Goal: Task Accomplishment & Management: Manage account settings

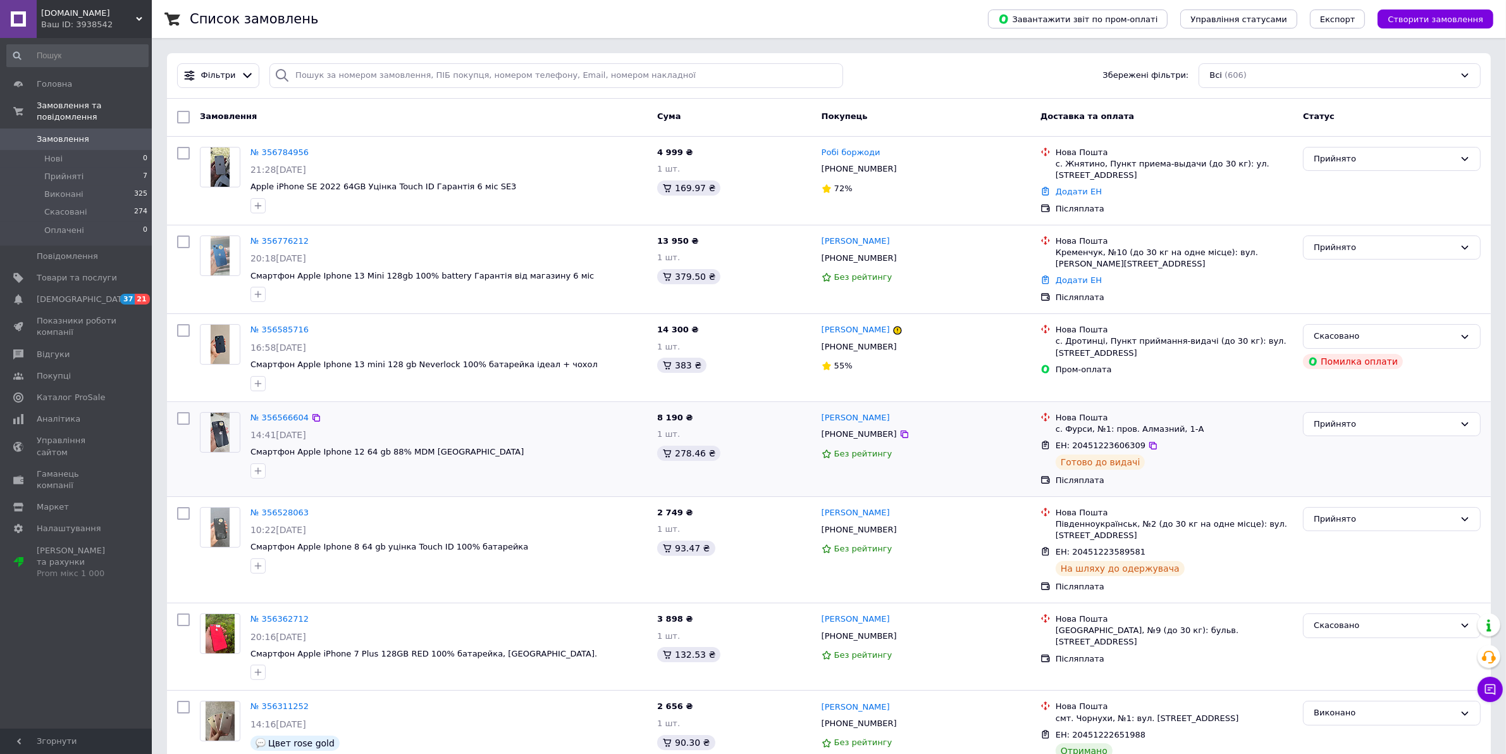
scroll to position [79, 0]
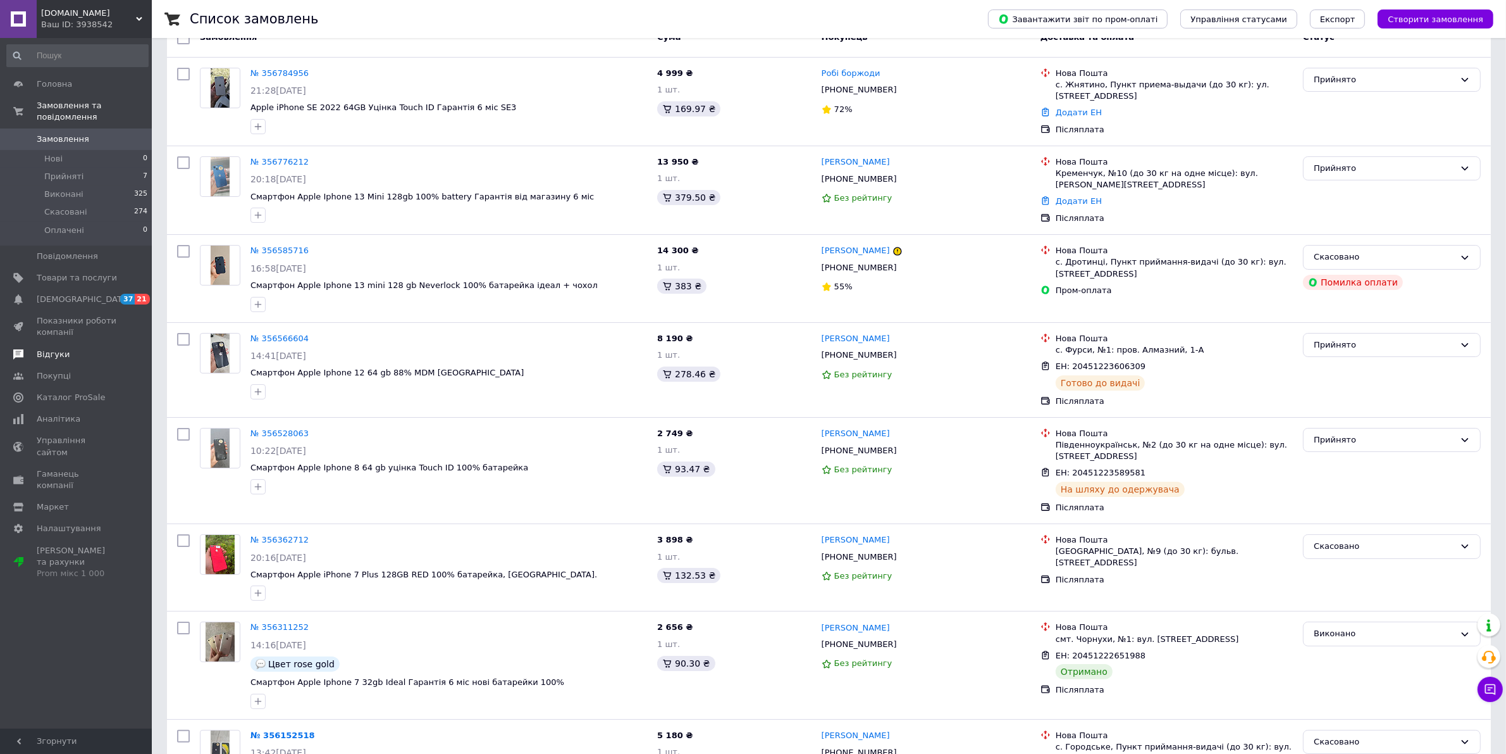
click at [42, 344] on link "Відгуки" at bounding box center [77, 355] width 155 height 22
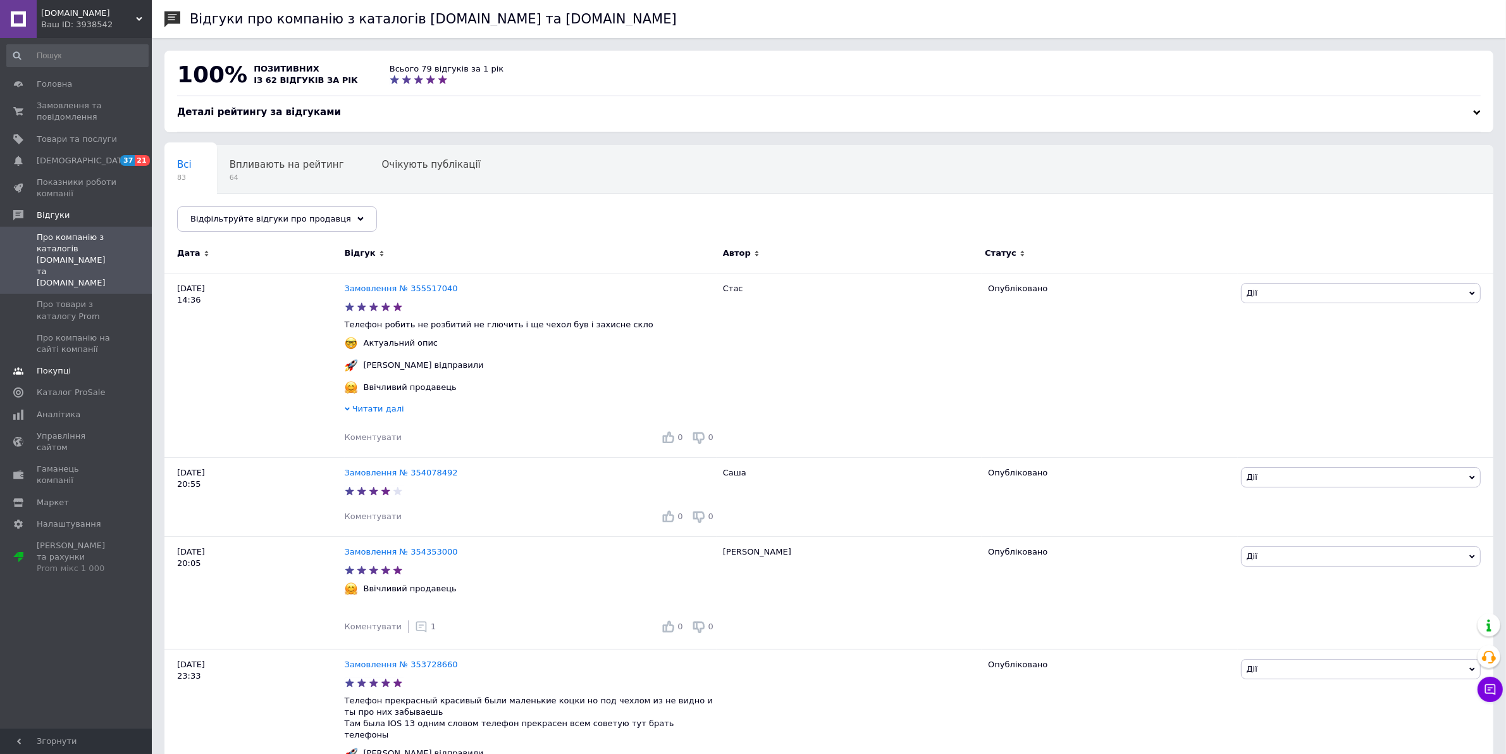
click at [40, 365] on span "Покупці" at bounding box center [54, 370] width 34 height 11
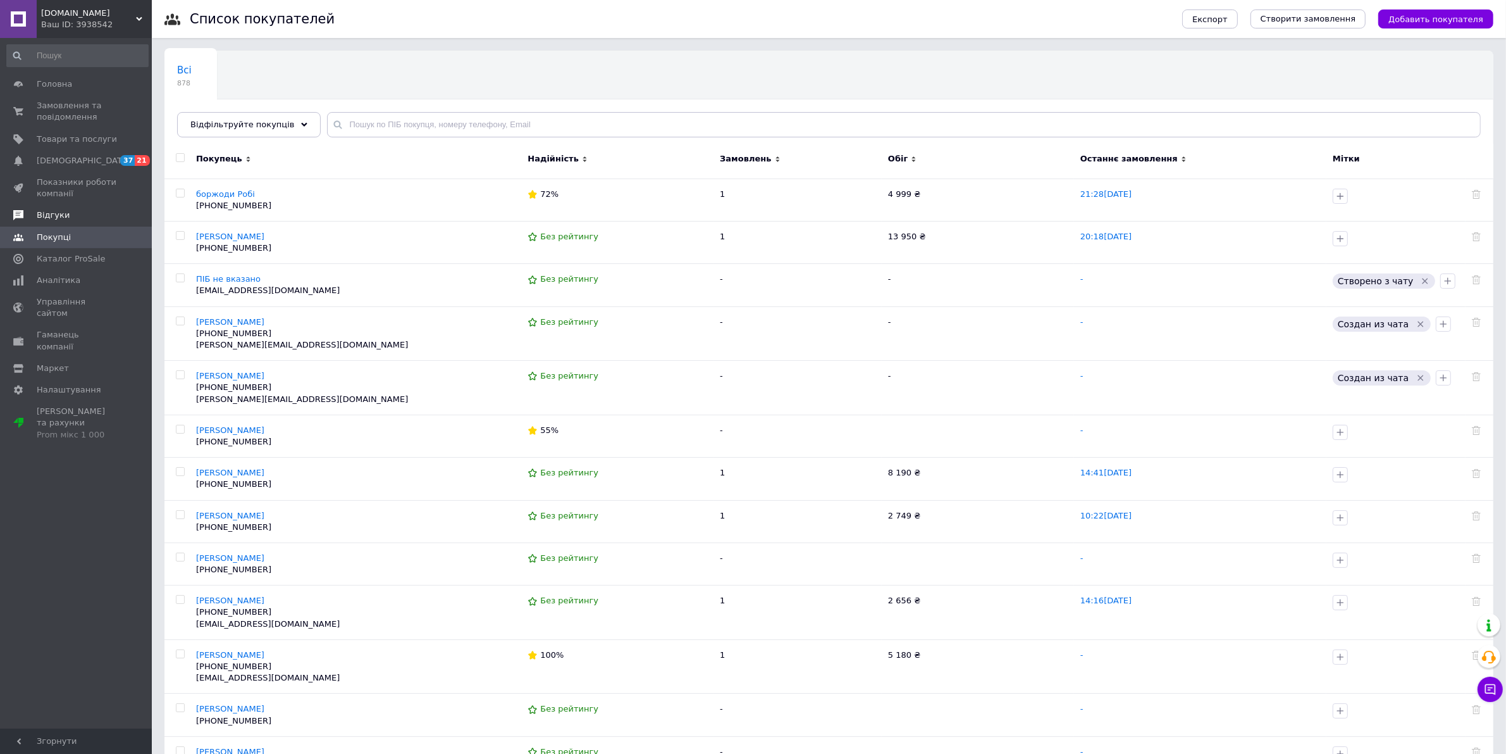
click at [51, 219] on span "Відгуки" at bounding box center [53, 214] width 33 height 11
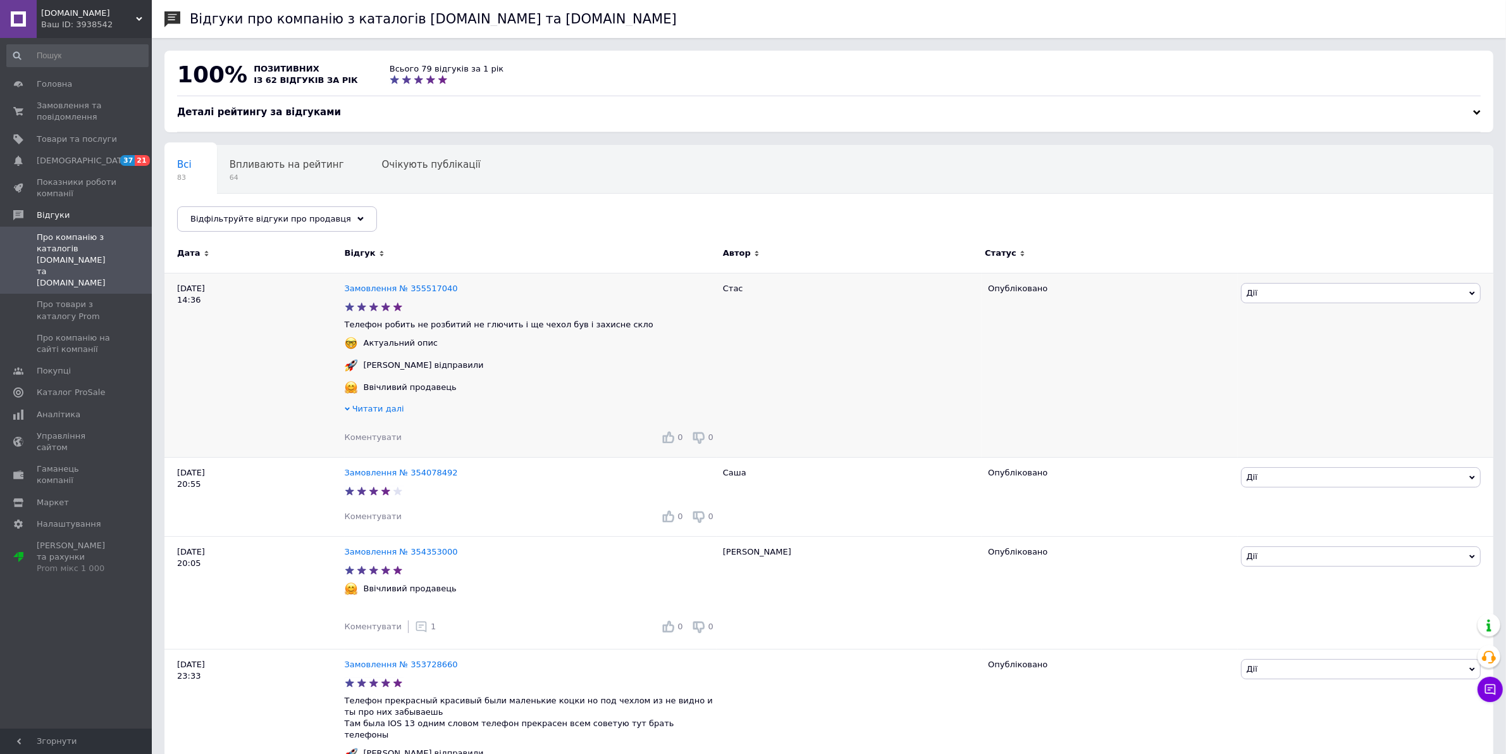
click at [370, 438] on span "Коментувати" at bounding box center [373, 436] width 57 height 9
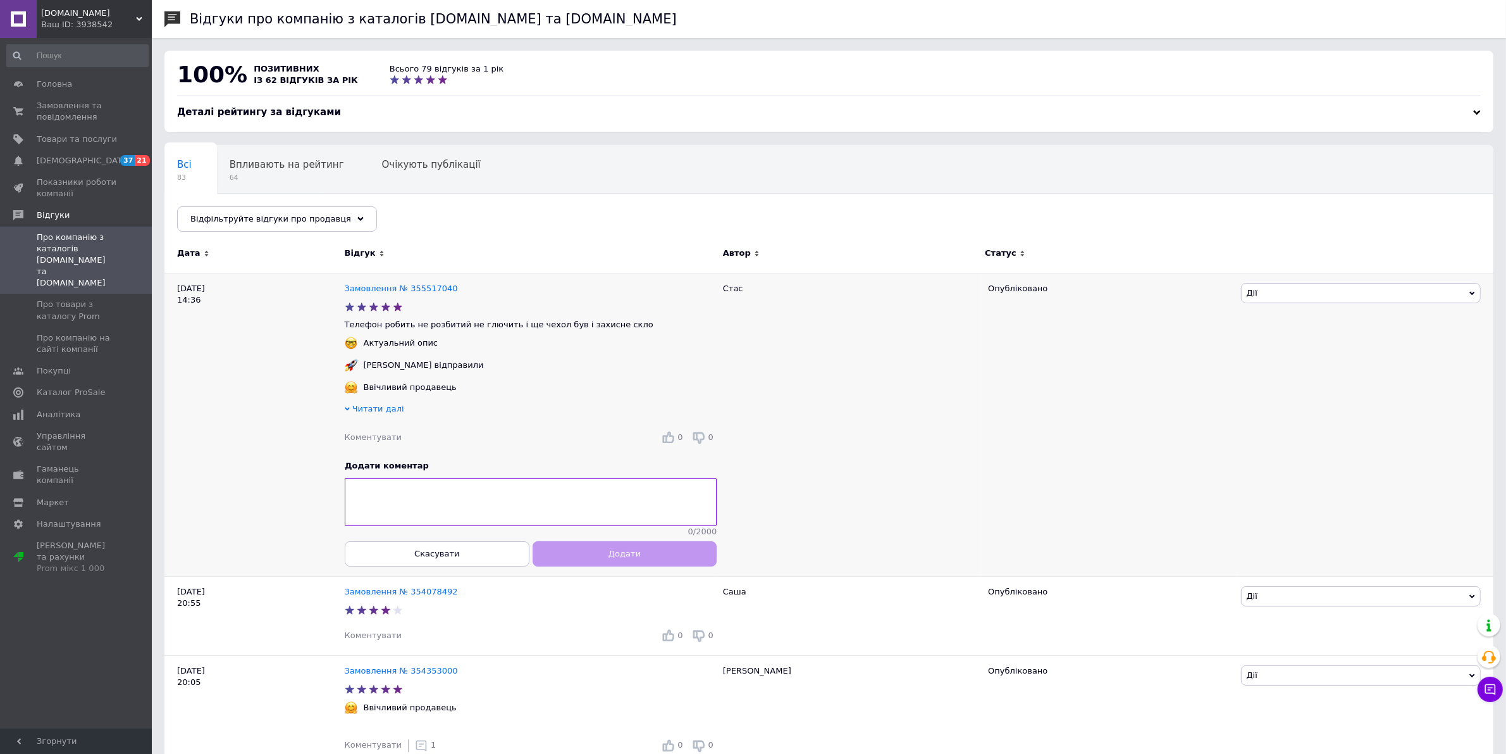
click at [419, 490] on textarea at bounding box center [531, 502] width 372 height 48
type textarea "L"
type textarea "Дякуємо вам за гарний відгук, раді що все сподобалось !"
click at [637, 563] on button "Додати" at bounding box center [624, 553] width 185 height 25
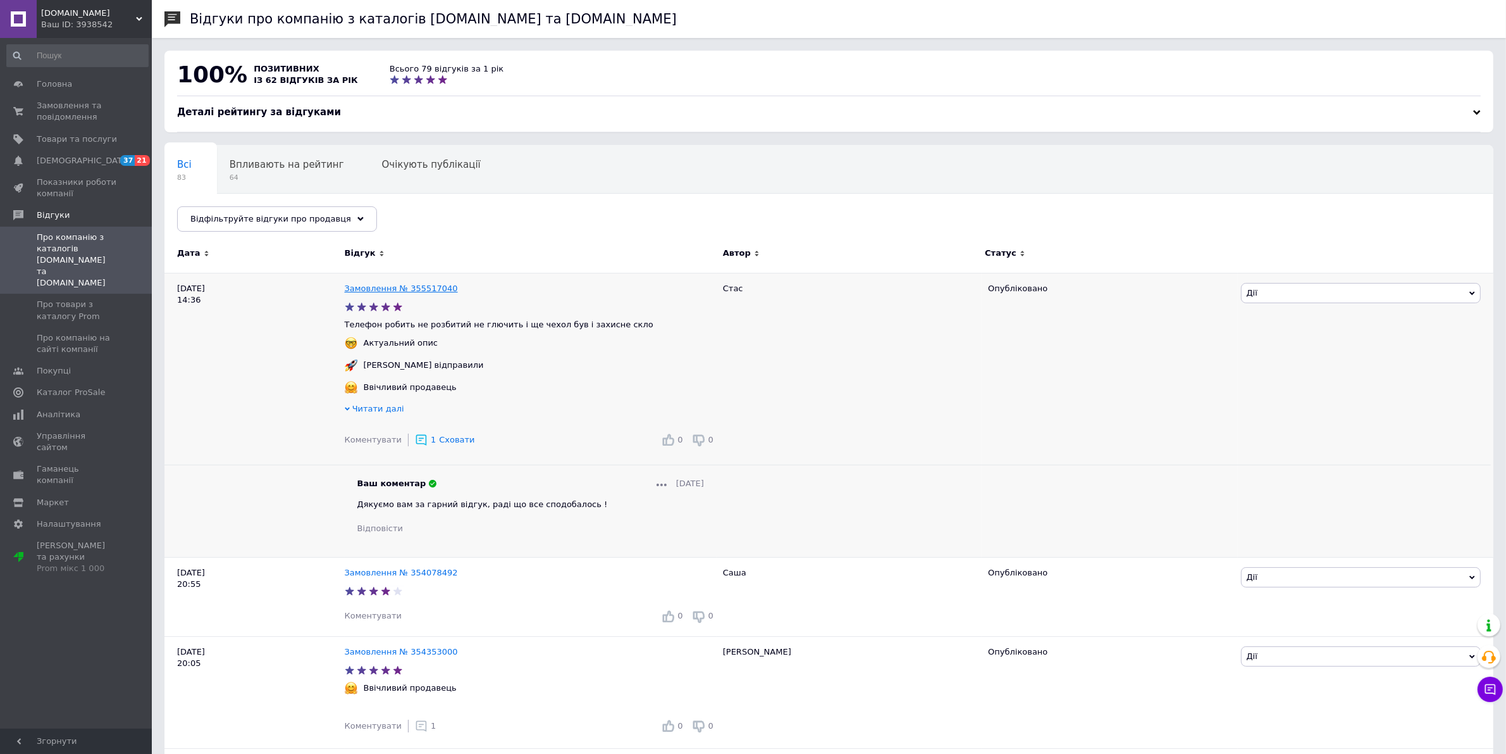
click at [404, 289] on link "Замовлення № 355517040" at bounding box center [401, 287] width 113 height 9
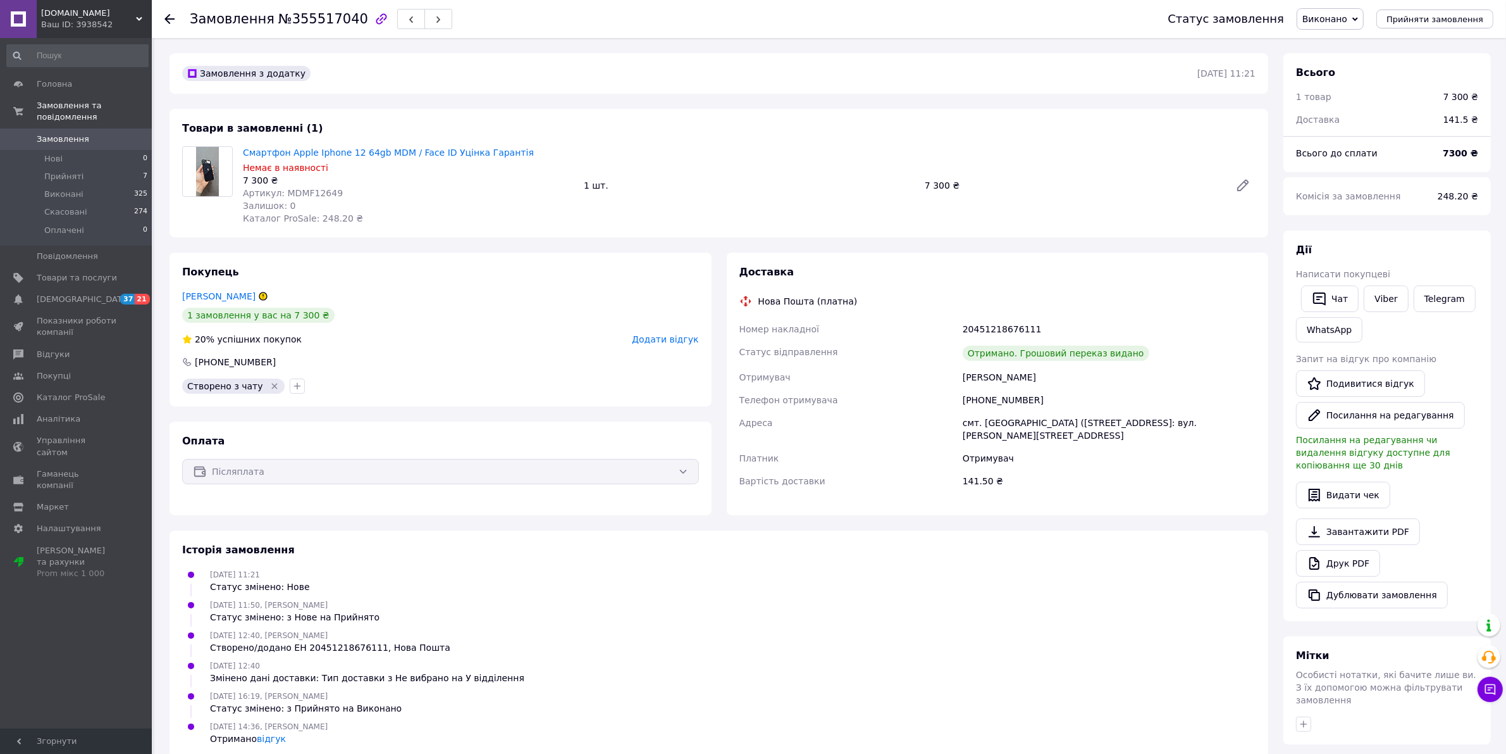
click at [84, 133] on span "Замовлення" at bounding box center [77, 138] width 80 height 11
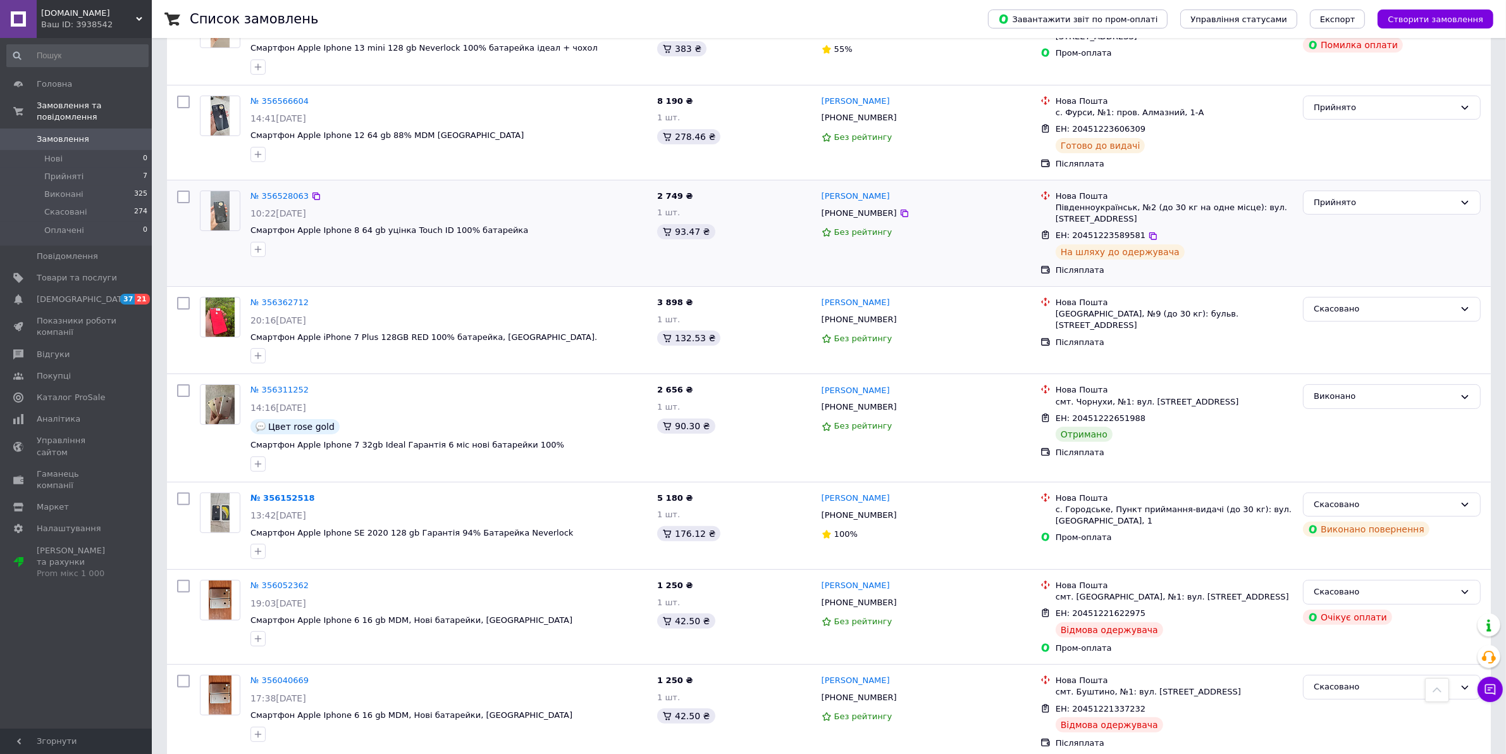
scroll to position [237, 0]
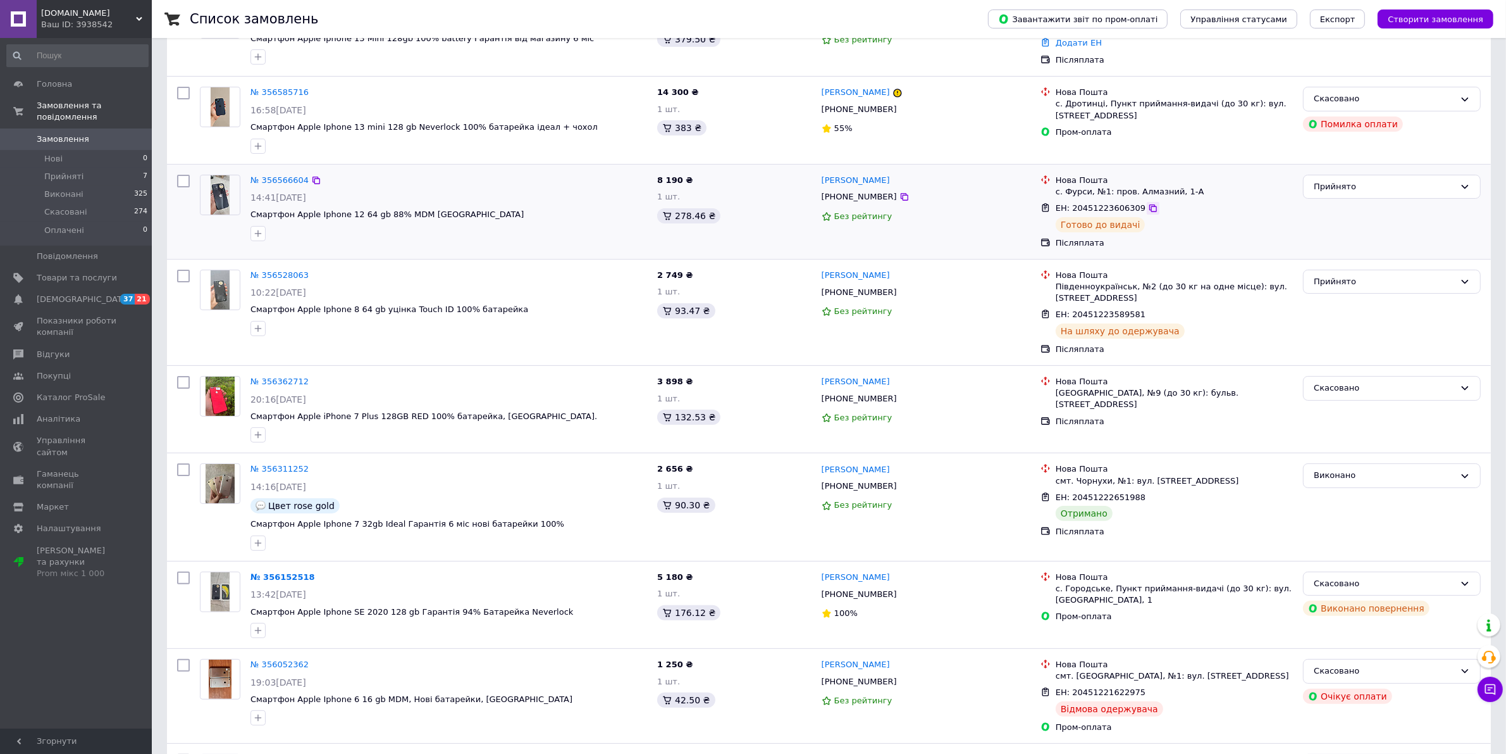
click at [1150, 206] on icon at bounding box center [1154, 208] width 8 height 8
click at [280, 173] on div "№ 356566604" at bounding box center [279, 180] width 61 height 15
click at [274, 182] on link "№ 356566604" at bounding box center [280, 179] width 58 height 9
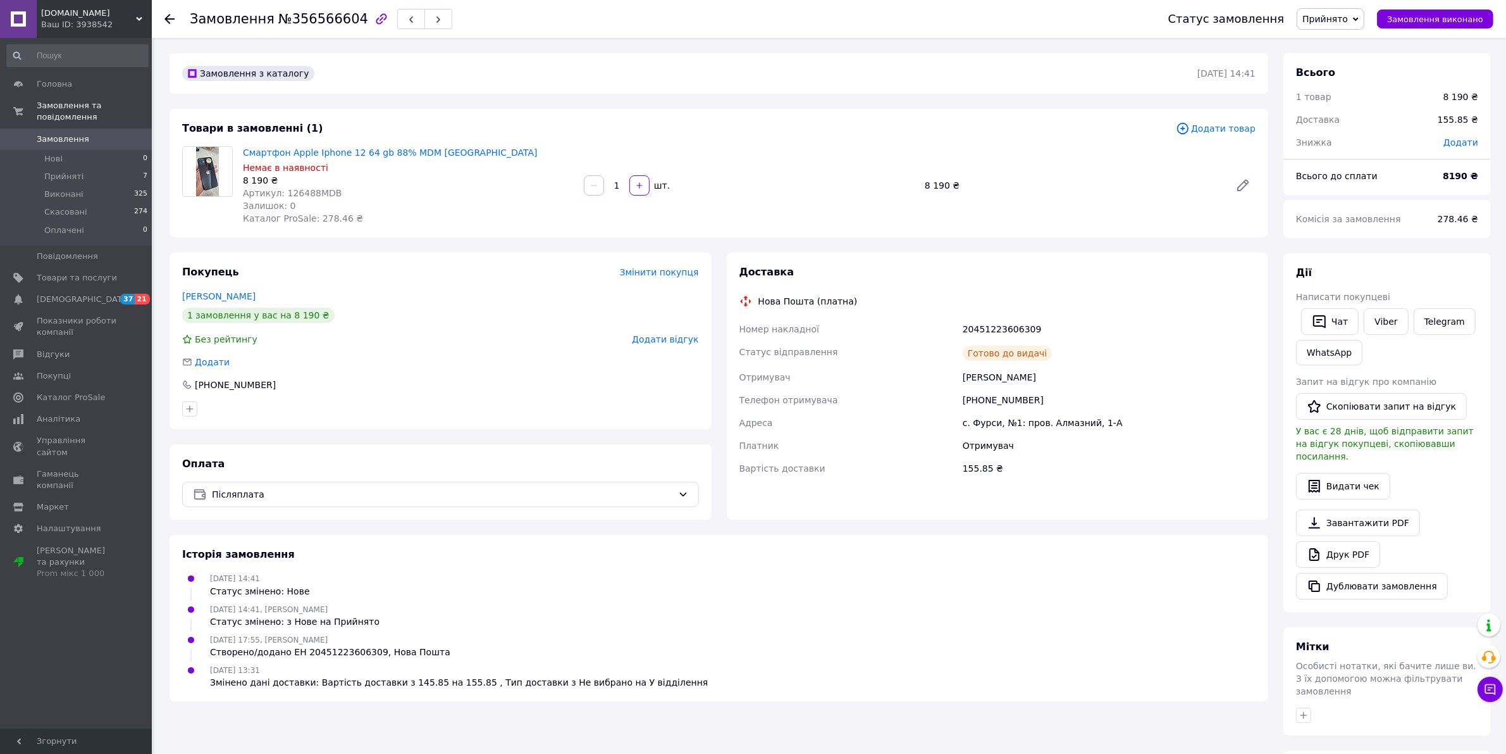
click at [73, 133] on span "Замовлення" at bounding box center [63, 138] width 53 height 11
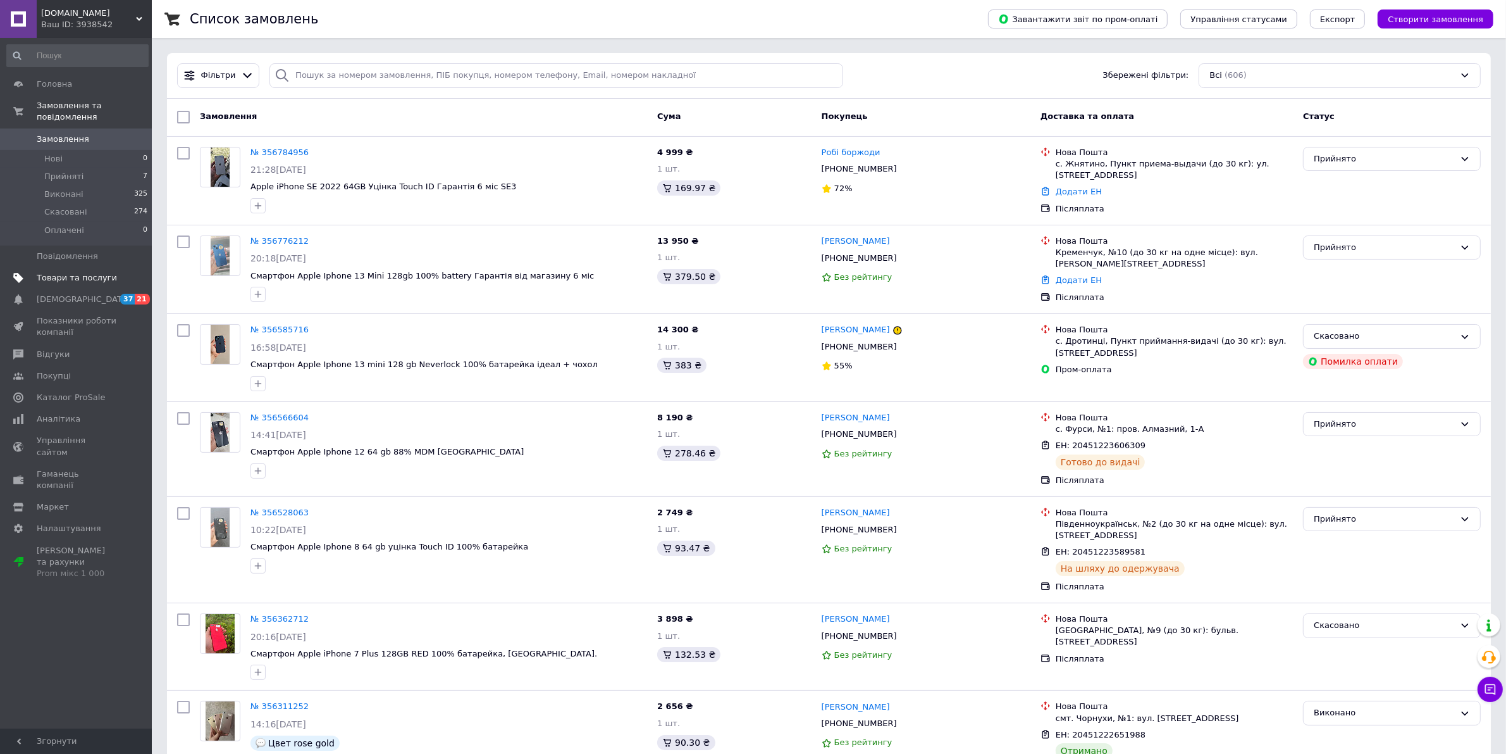
click at [44, 272] on span "Товари та послуги" at bounding box center [77, 277] width 80 height 11
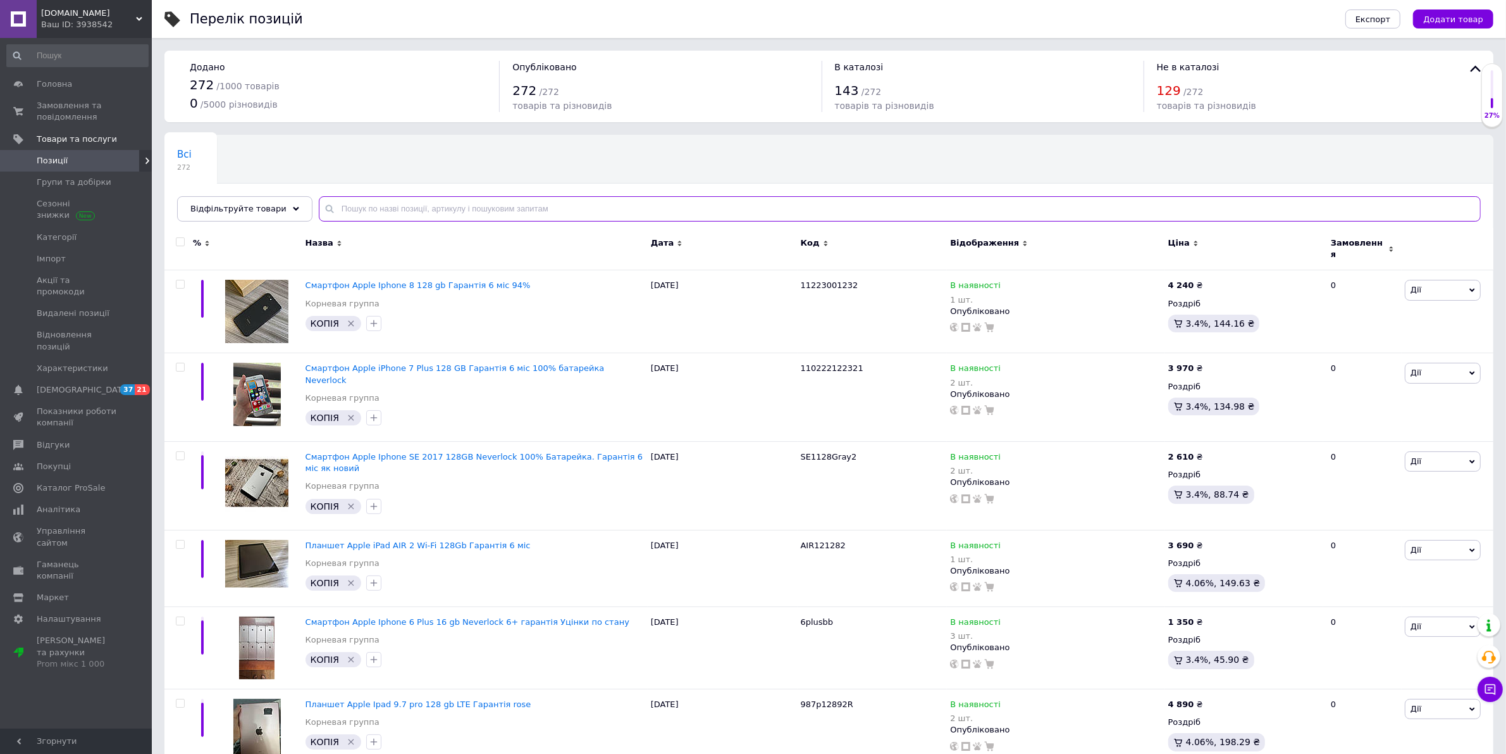
click at [451, 208] on input "text" at bounding box center [900, 208] width 1162 height 25
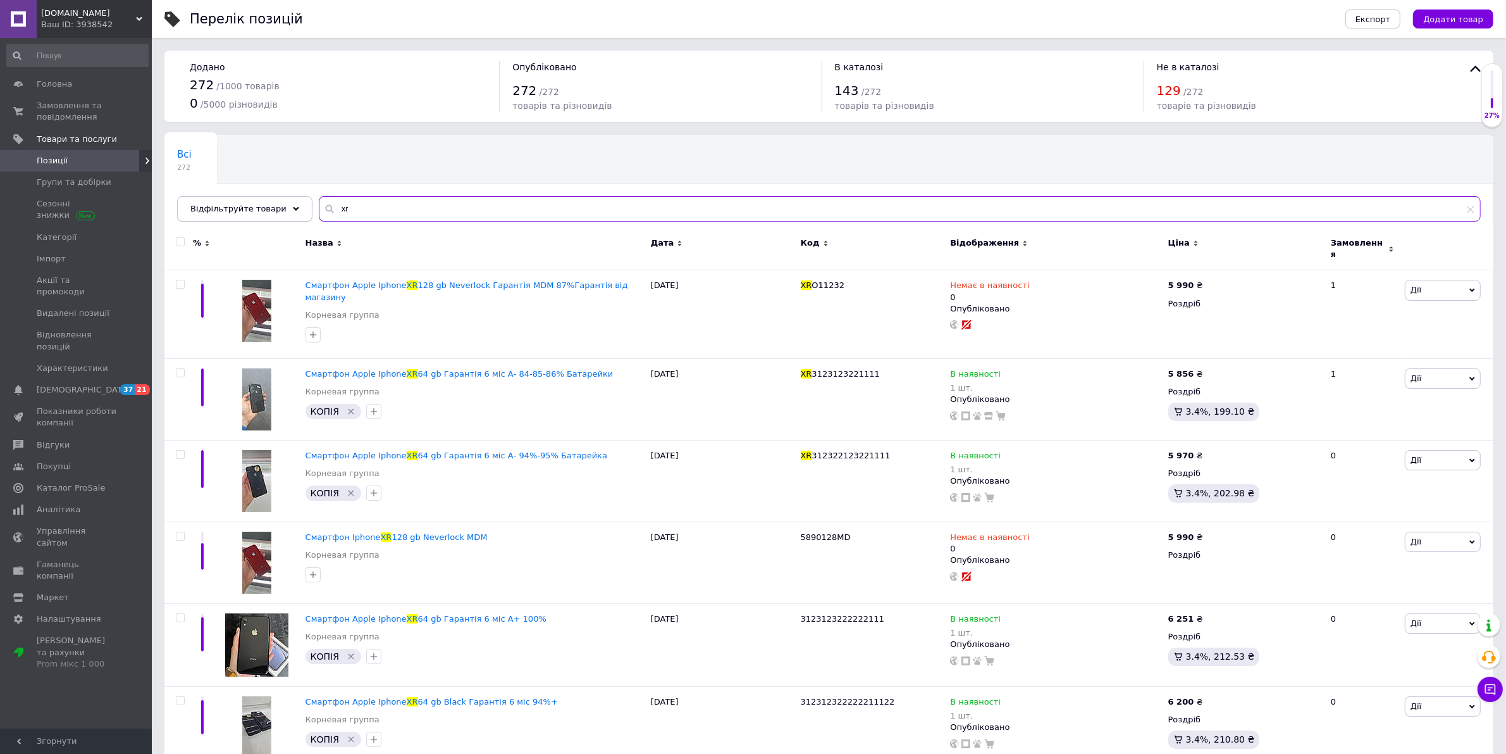
click at [244, 197] on div "Відфільтруйте товари xr" at bounding box center [829, 208] width 1304 height 25
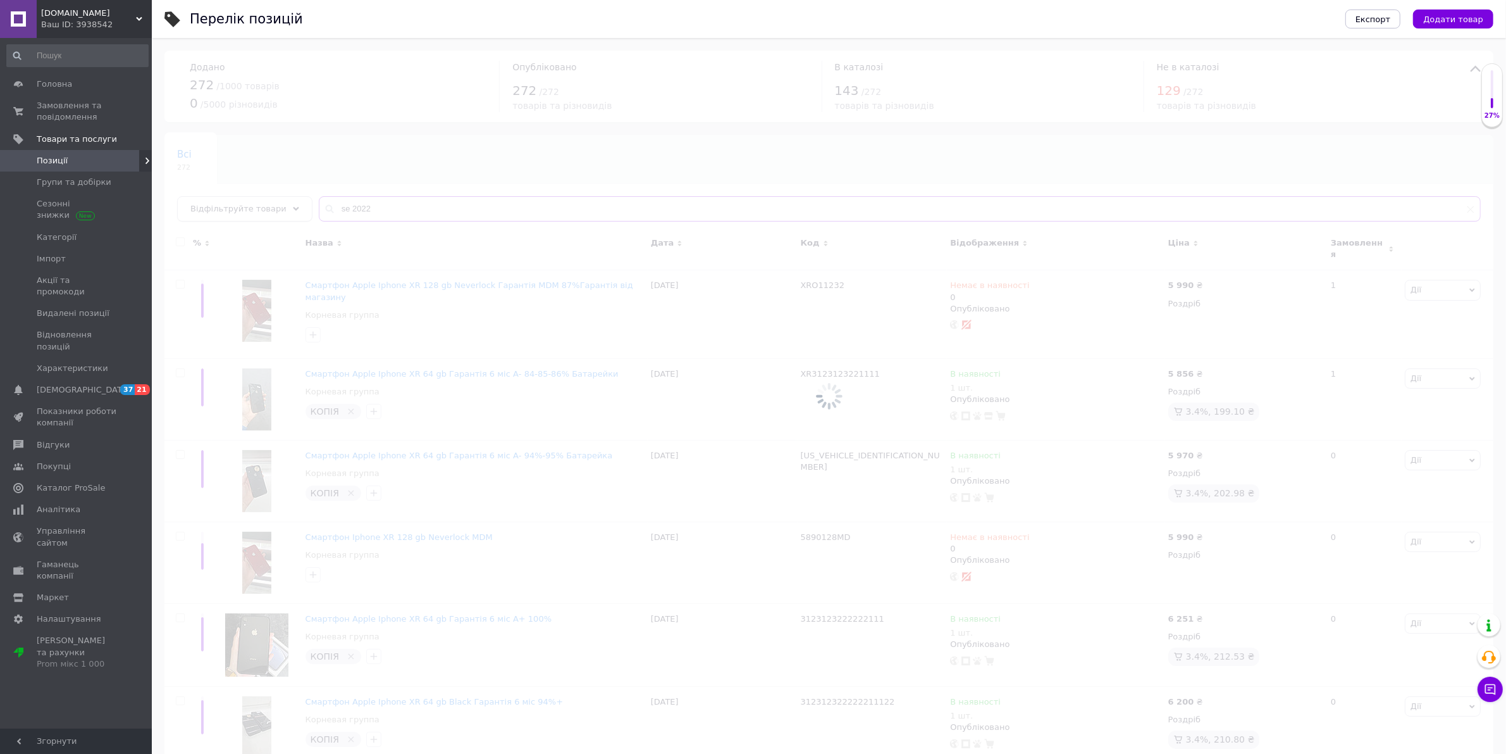
type input "se 2022"
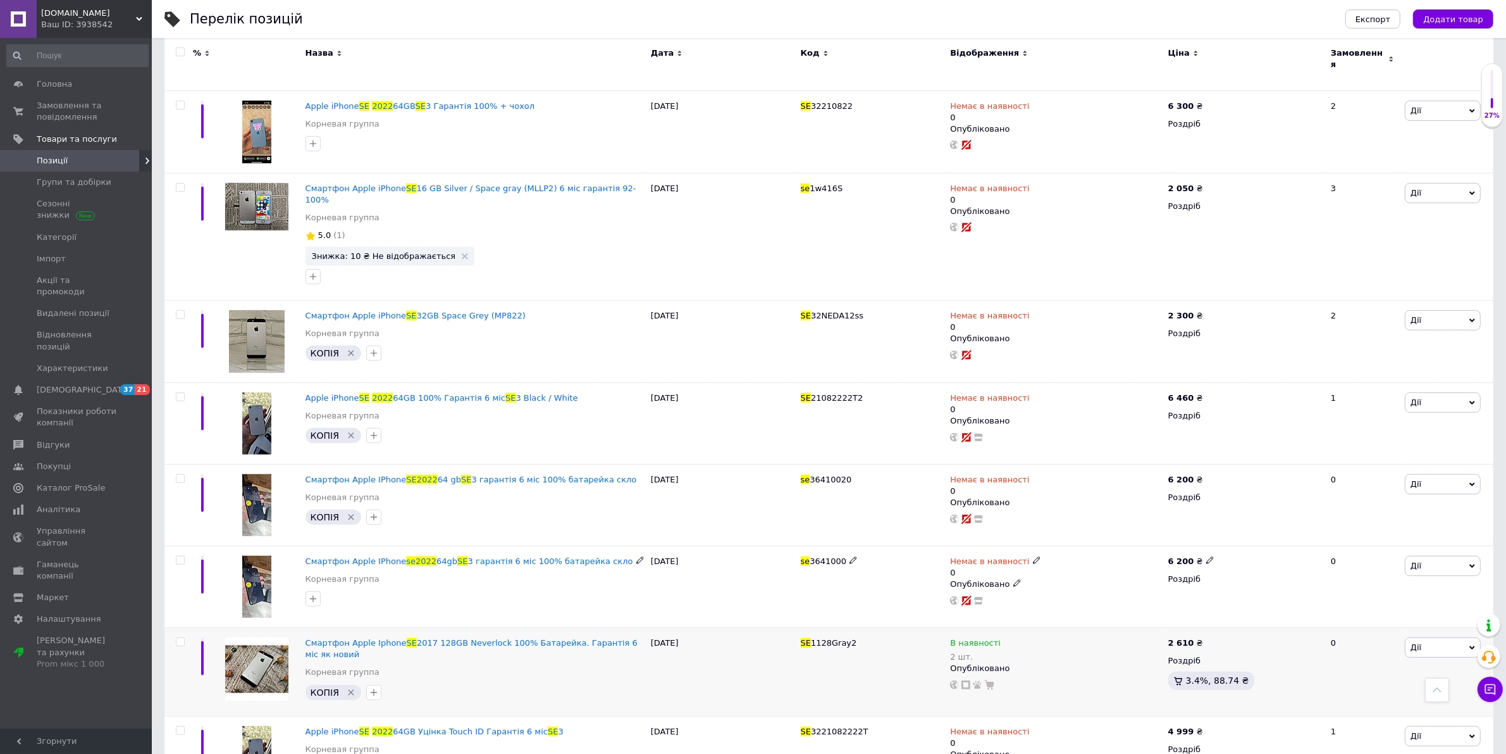
scroll to position [949, 0]
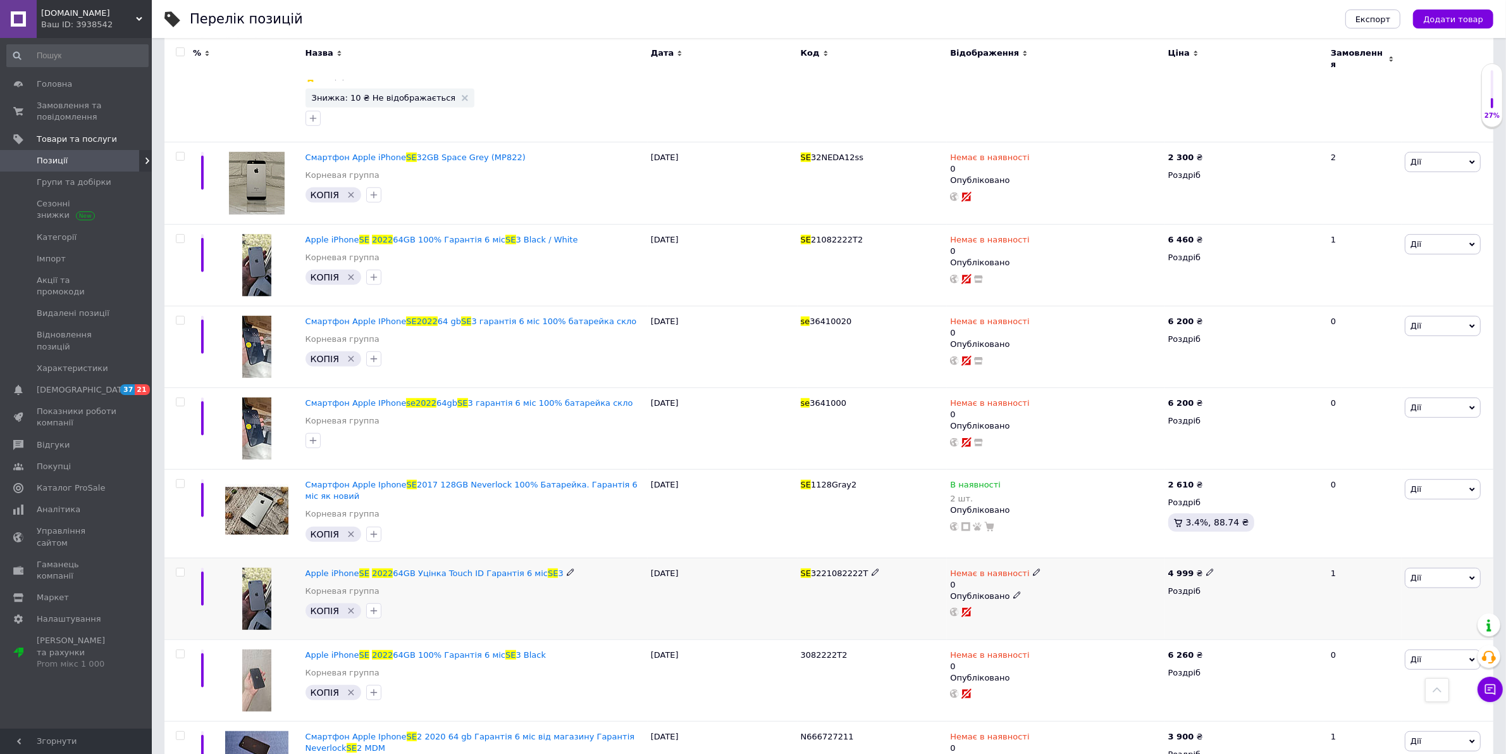
click at [1033, 568] on icon at bounding box center [1037, 572] width 8 height 8
click at [1058, 579] on li "В наявності" at bounding box center [1100, 588] width 120 height 18
drag, startPoint x: 1082, startPoint y: 554, endPoint x: 1033, endPoint y: 557, distance: 50.1
click at [1033, 557] on div "Наявність В наявності Немає в наявності Під замовлення Готово до відправки Зали…" at bounding box center [1119, 579] width 172 height 102
type input "1"
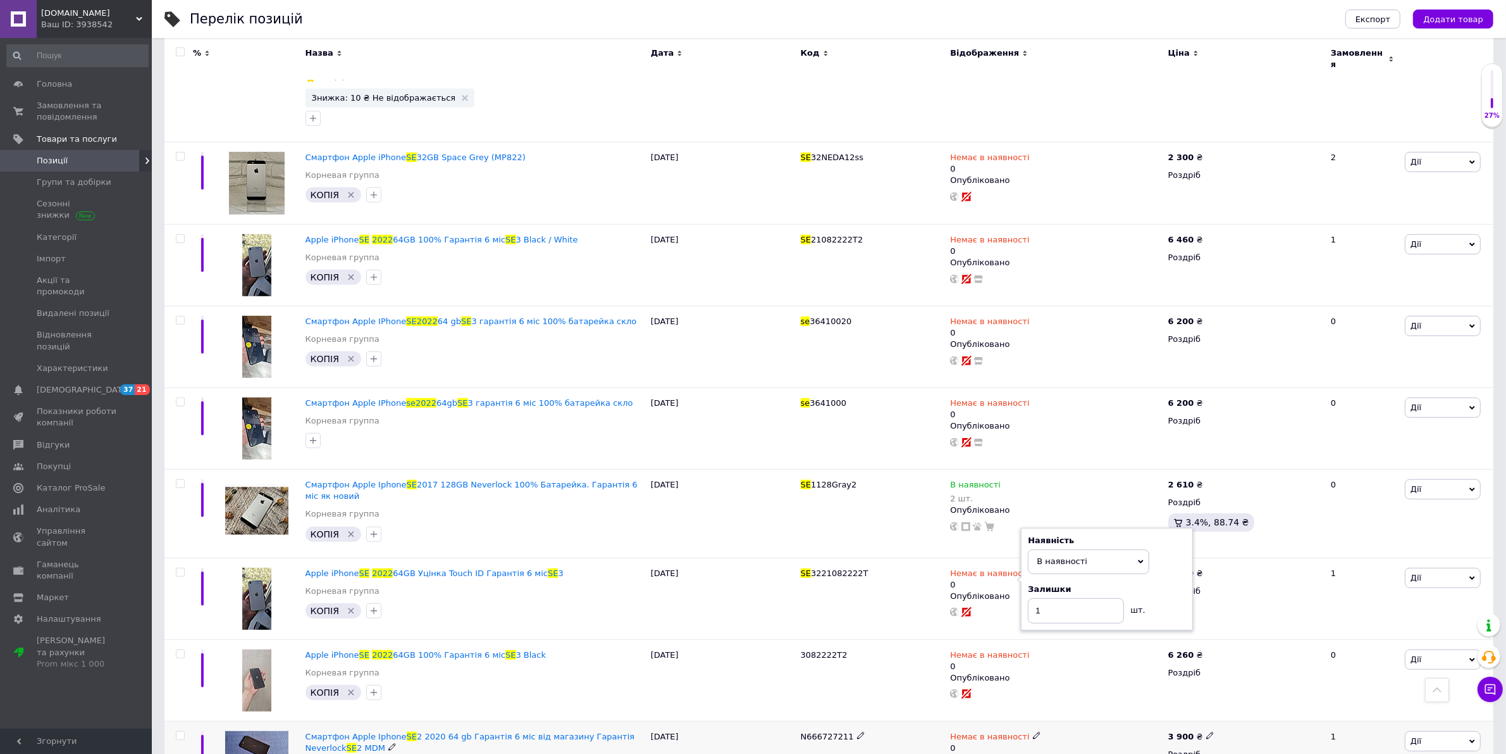
click at [798, 728] on div "N666727211" at bounding box center [873, 765] width 150 height 89
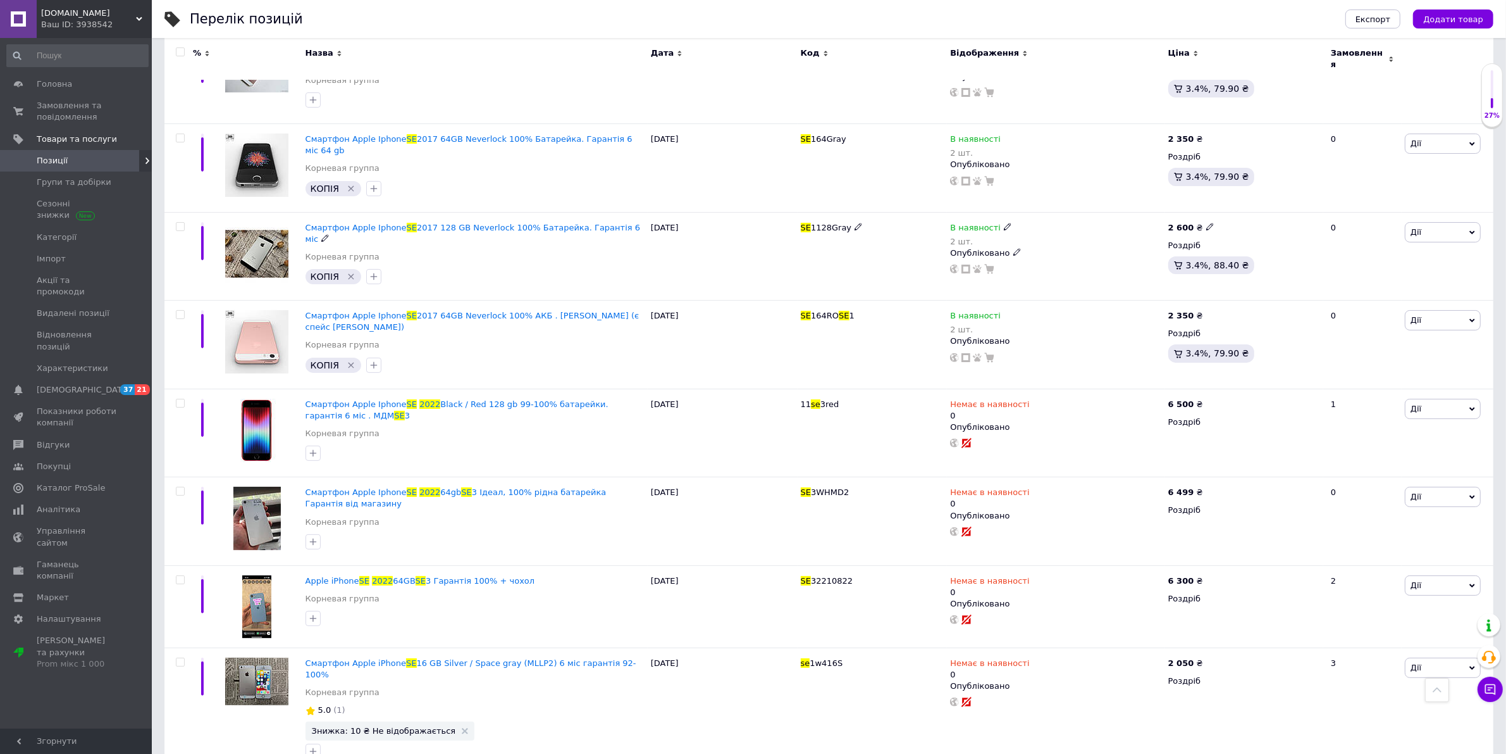
scroll to position [0, 0]
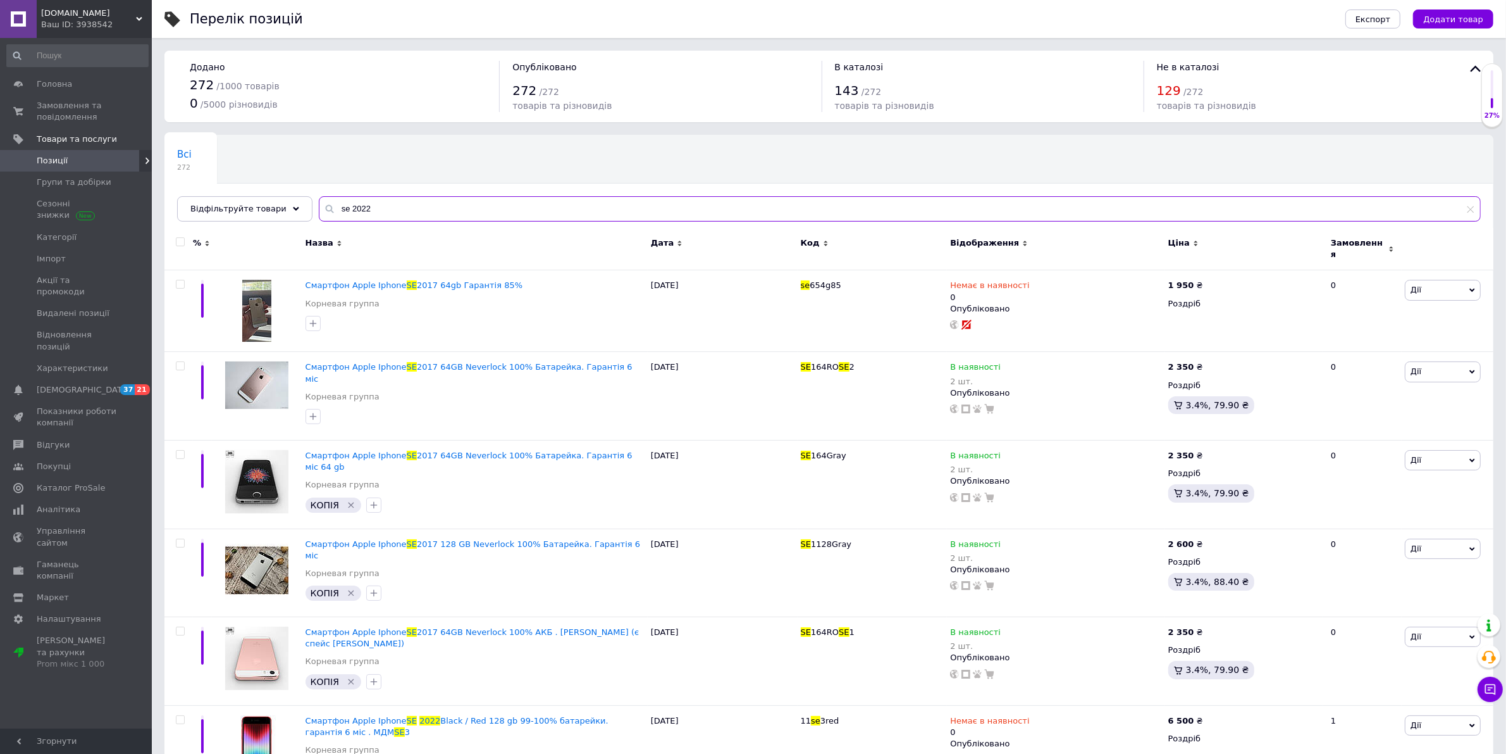
click at [410, 212] on input "se 2022" at bounding box center [900, 208] width 1162 height 25
type input "se 2022 touch"
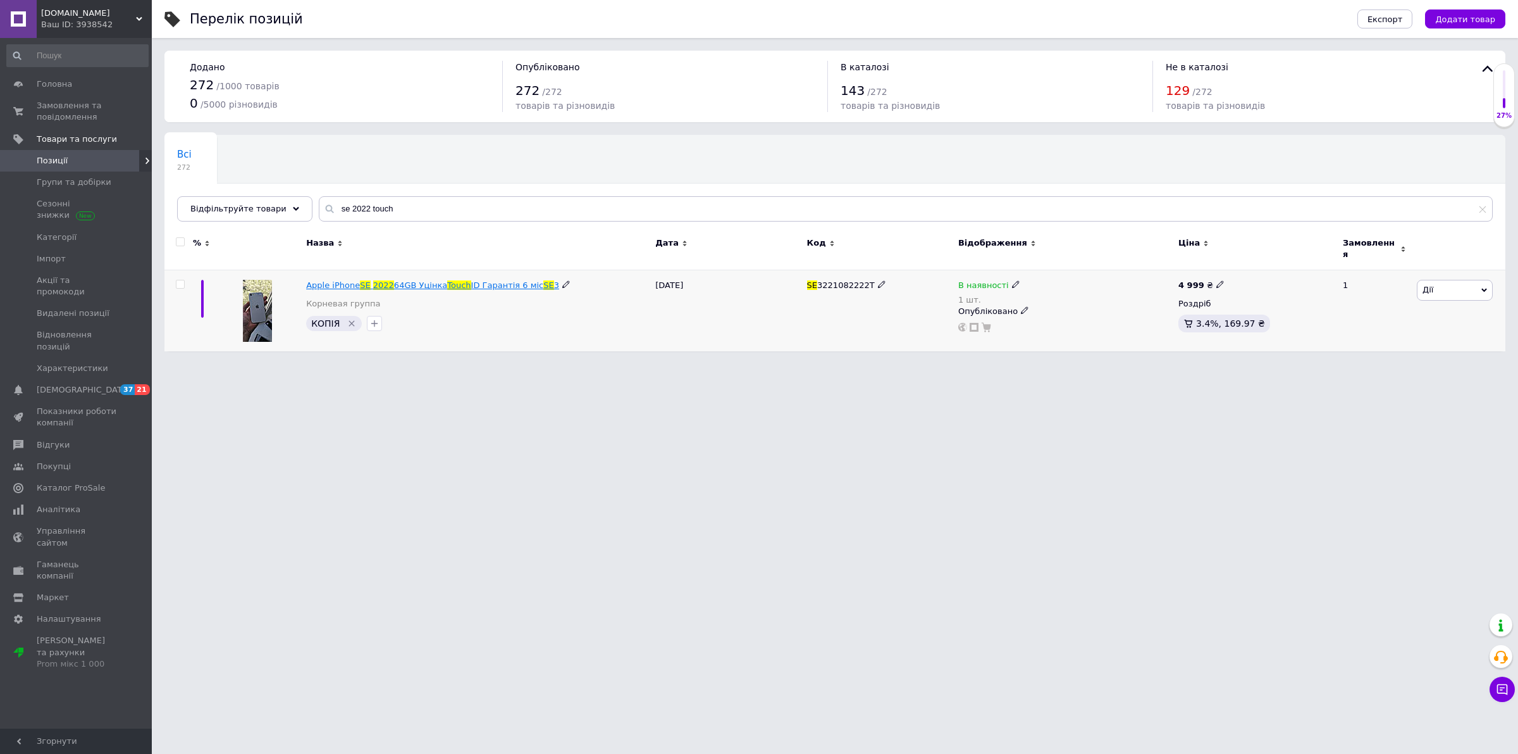
click at [447, 280] on span "Touch" at bounding box center [458, 284] width 23 height 9
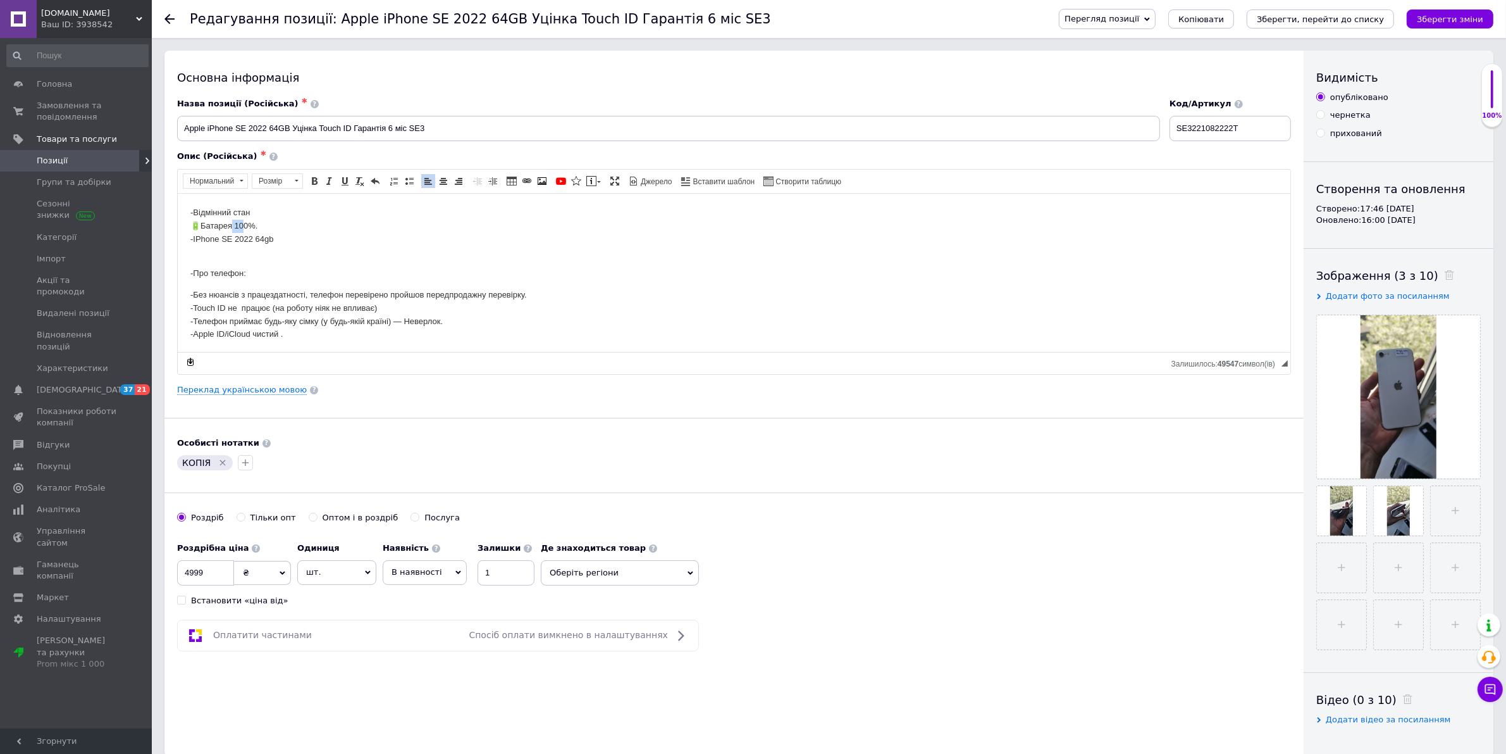
drag, startPoint x: 244, startPoint y: 223, endPoint x: 229, endPoint y: 221, distance: 15.2
click at [229, 221] on p "-Відмінний стан 🔋Батарея 100%. -IPhone SE 2022 64gb" at bounding box center [734, 232] width 1088 height 53
drag, startPoint x: 247, startPoint y: 220, endPoint x: 233, endPoint y: 220, distance: 13.9
click at [233, 220] on p "-Відмінний стан 🔋Батарея 100%. -IPhone SE 2022 64gb" at bounding box center [734, 232] width 1088 height 53
click at [302, 216] on p "-Відмінний стан 🔋Батарея 93%. -IPhone SE 2022 64gb" at bounding box center [734, 232] width 1088 height 53
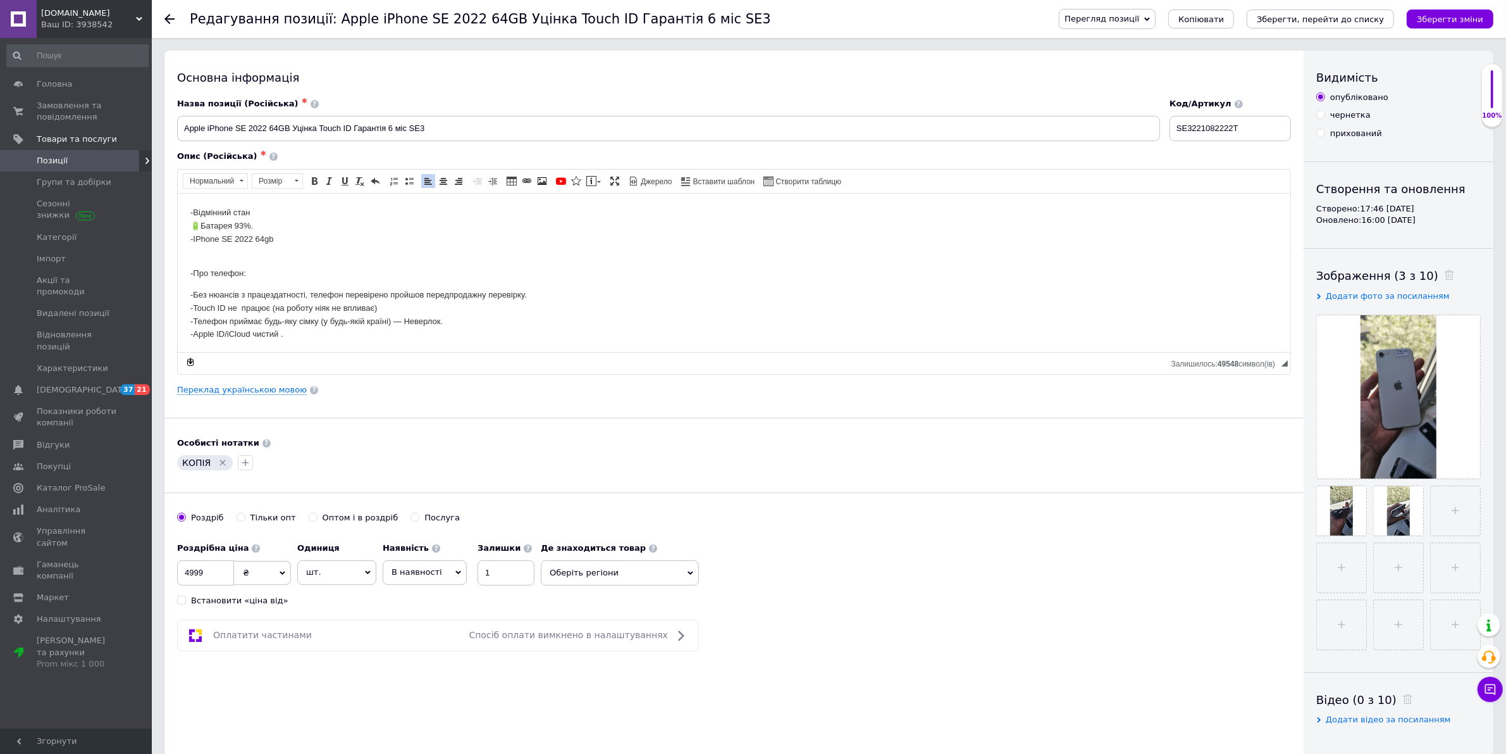
click at [279, 221] on p "-Відмінний стан 🔋Батарея 93%. -IPhone SE 2022 64gb" at bounding box center [734, 232] width 1088 height 53
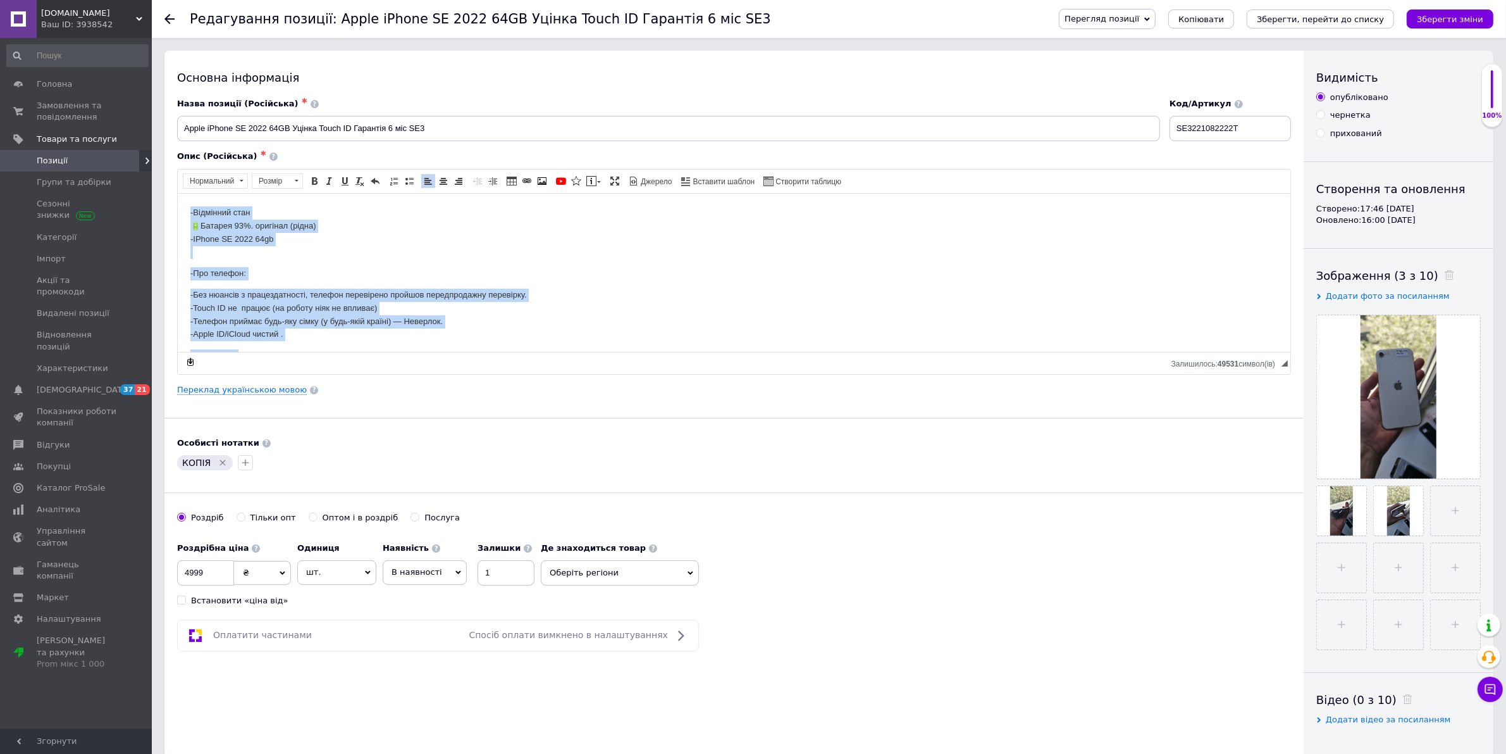
copy body "-Відмінний стан 🔋Батарея 93%. оригінал (рідна) -IPhone SE 2022 64gb -Про телефо…"
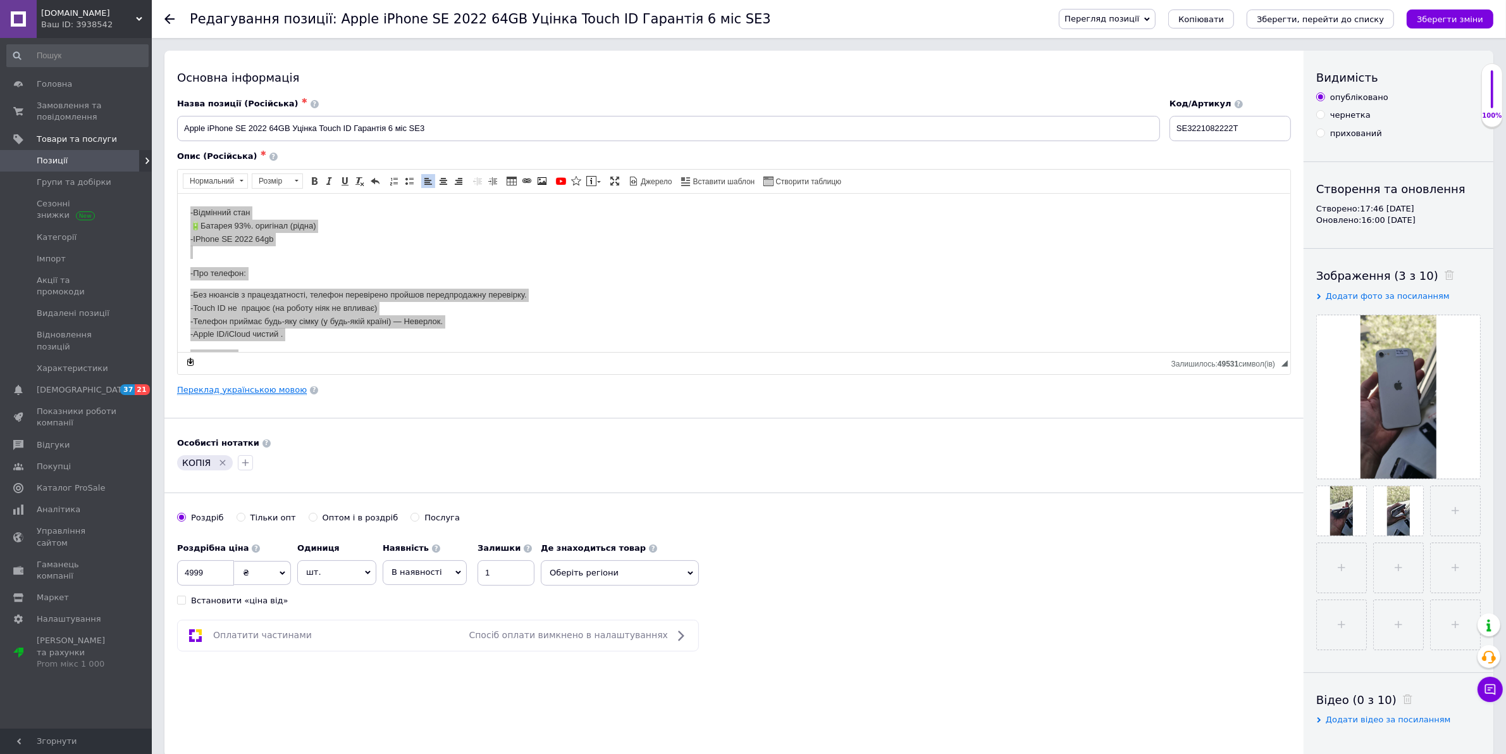
click at [263, 388] on link "Переклад українською мовою" at bounding box center [242, 390] width 130 height 10
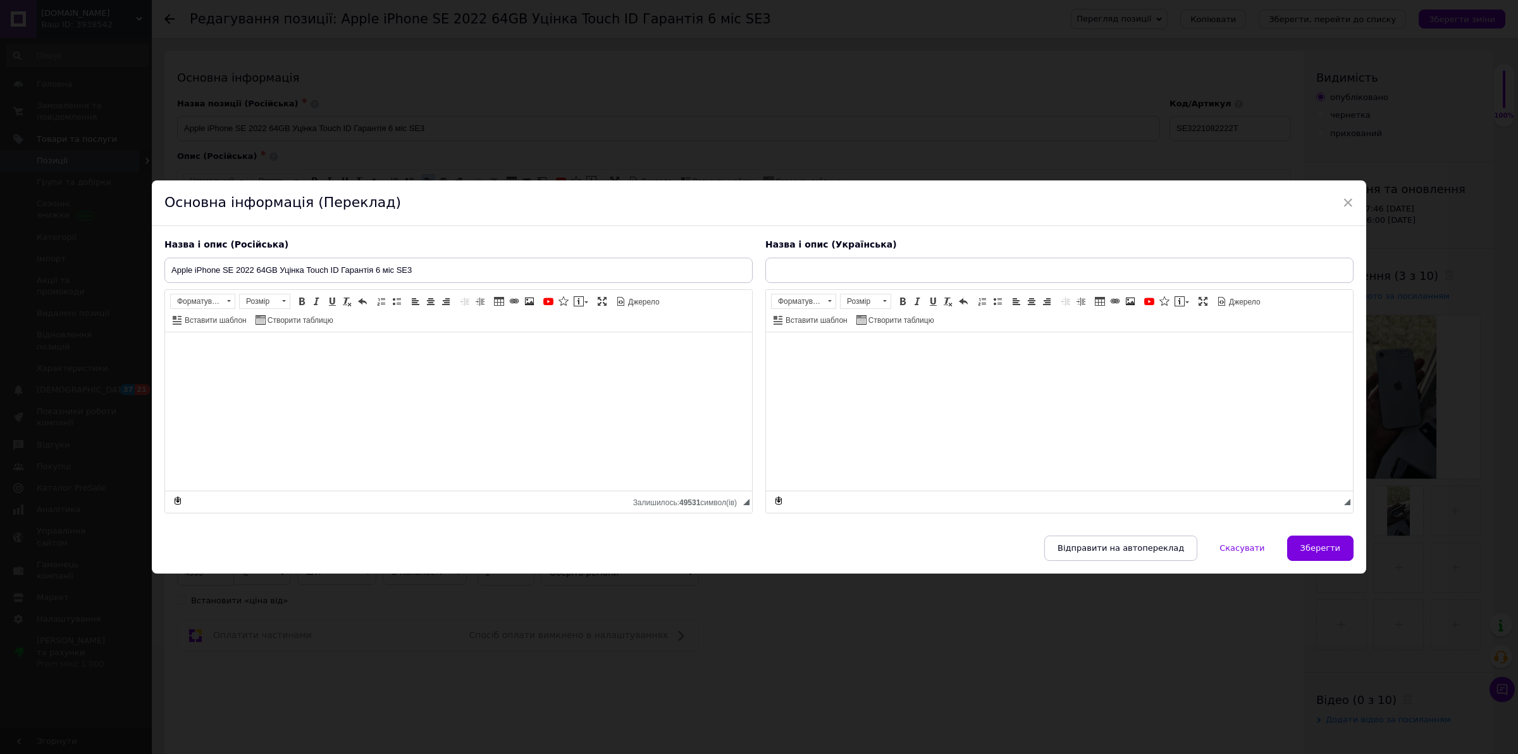
type input "Apple iPhone SE 2022 64GB Уцінка Touch ID Гарантія 6 міс SE3"
click at [397, 270] on input "Apple iPhone SE 2022 64GB Уцінка Touch ID Гарантія 6 міс SE3" at bounding box center [458, 269] width 588 height 25
click at [871, 264] on input "Apple iPhone SE 2022 64GB Уцінка Touch ID Гарантія 6 міс SE3" at bounding box center [1060, 269] width 588 height 25
click at [1336, 549] on span "Зберегти" at bounding box center [1321, 547] width 40 height 9
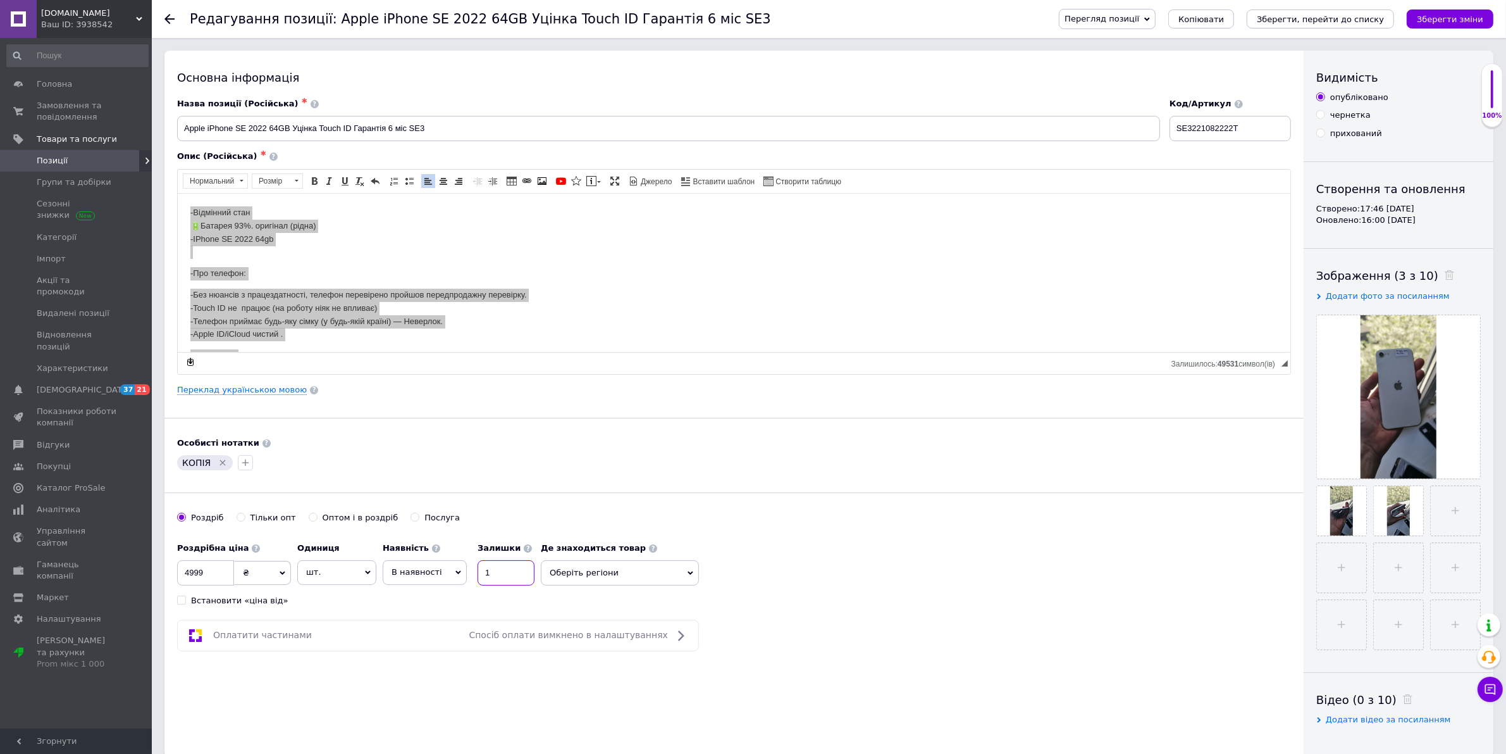
drag, startPoint x: 507, startPoint y: 573, endPoint x: 459, endPoint y: 574, distance: 48.7
click at [459, 574] on div "Наявність В наявності Немає в наявності Під замовлення Готово до відправки Зали…" at bounding box center [459, 560] width 152 height 49
type input "2"
click at [788, 606] on div "Роздрібна ціна 4999 ₴ $ EUR CHF GBP ¥ PLN ₸ MDL HUF KGS CNY TRY KRW lei Встанов…" at bounding box center [734, 571] width 1114 height 70
click at [1459, 18] on icon "Зберегти зміни" at bounding box center [1450, 19] width 66 height 9
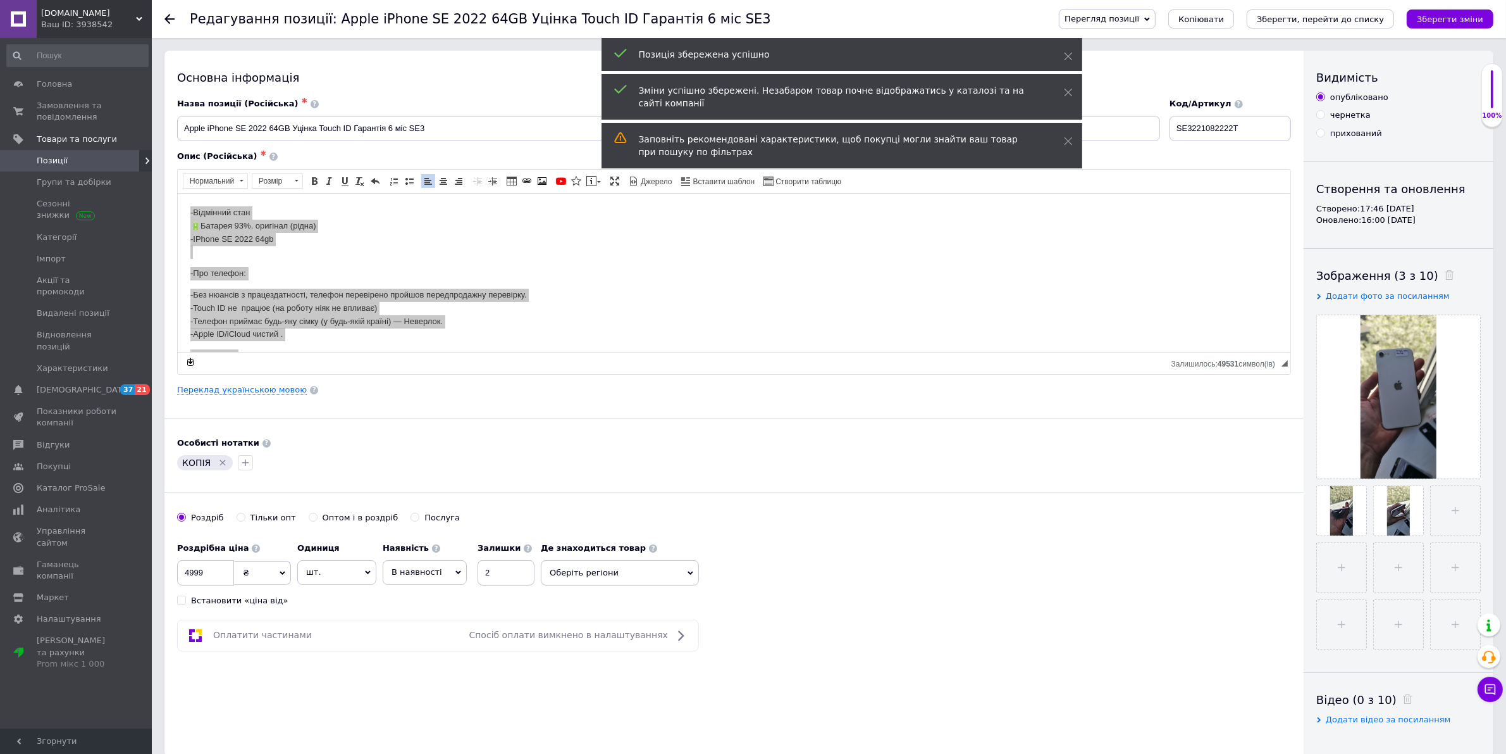
click at [62, 159] on span "Позиції" at bounding box center [52, 160] width 31 height 11
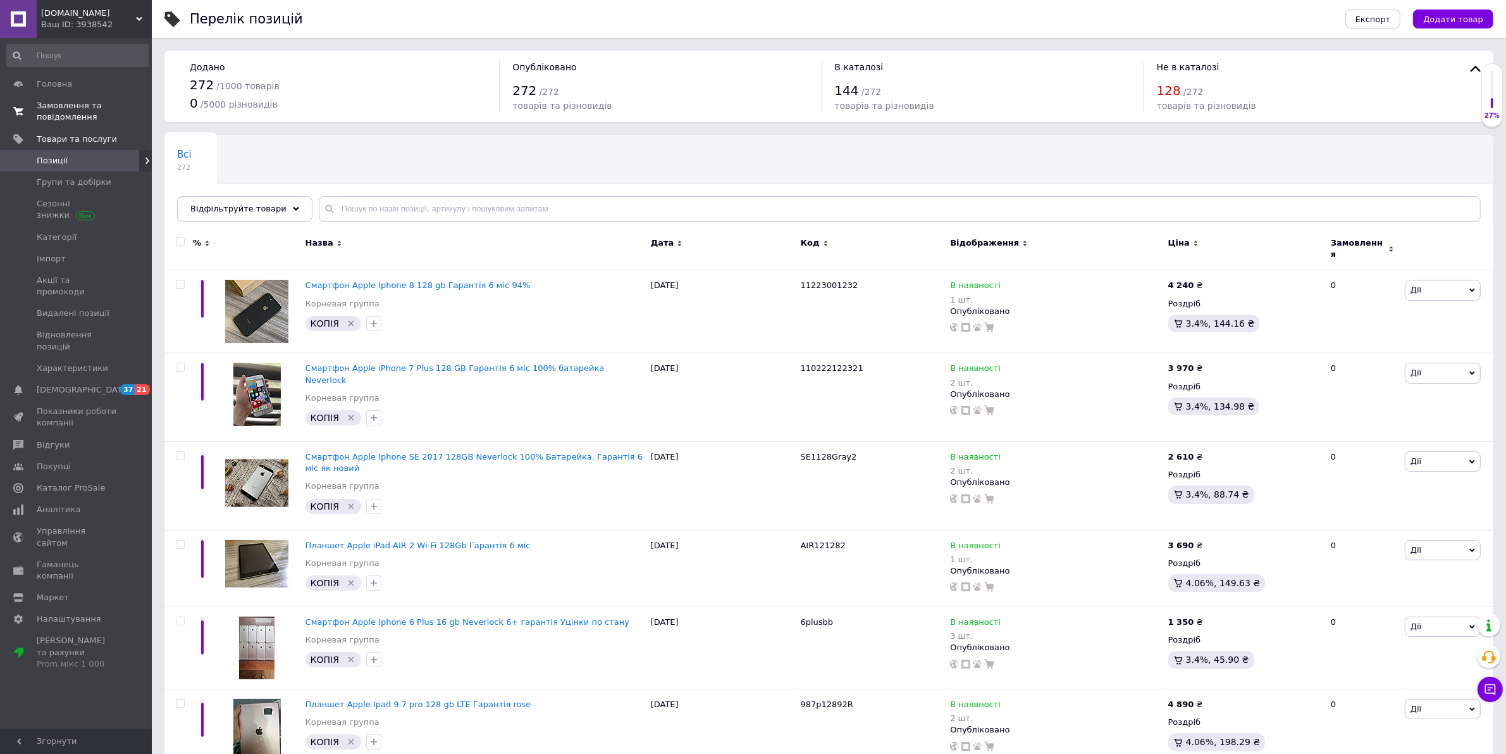
click at [55, 108] on span "Замовлення та повідомлення" at bounding box center [77, 111] width 80 height 23
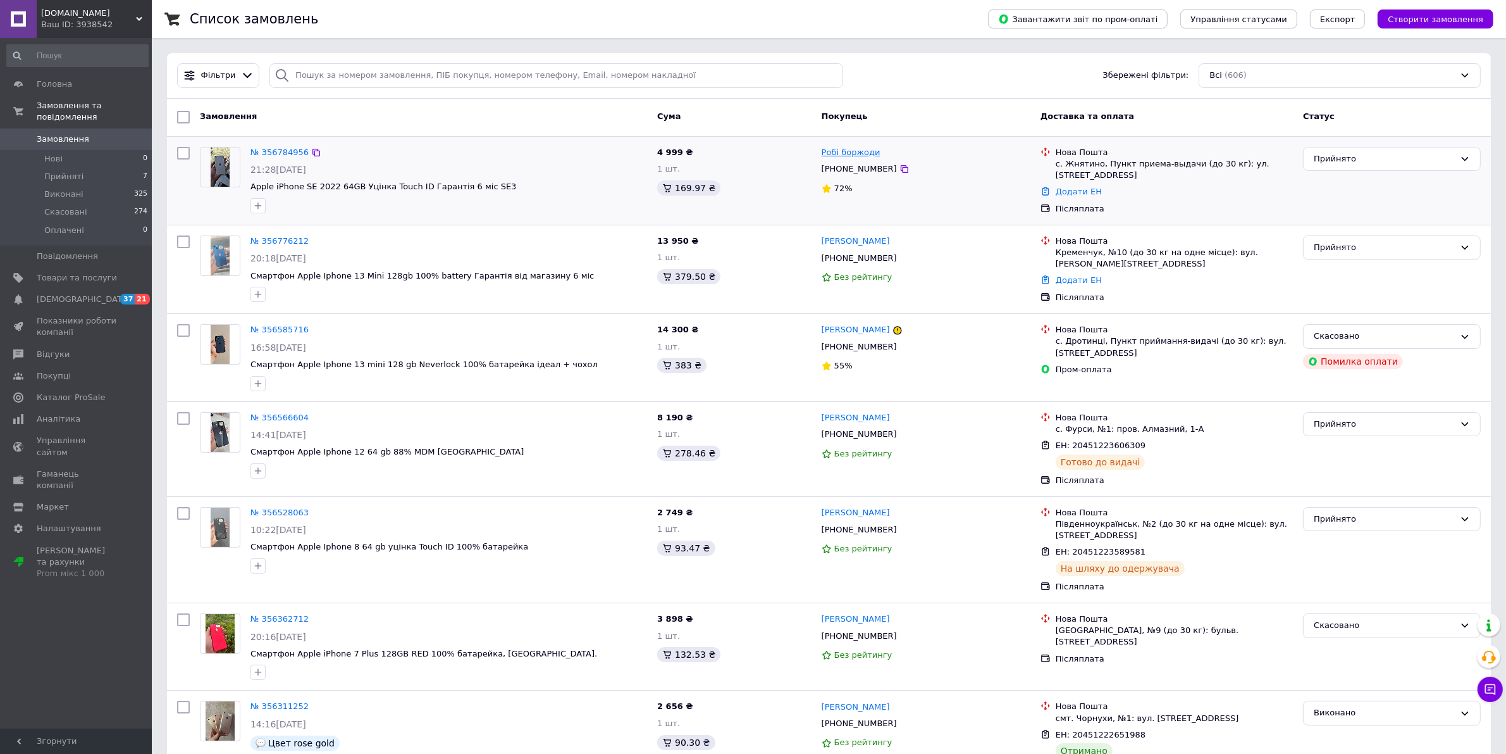
click at [853, 156] on link "Робі боржоди" at bounding box center [851, 153] width 59 height 12
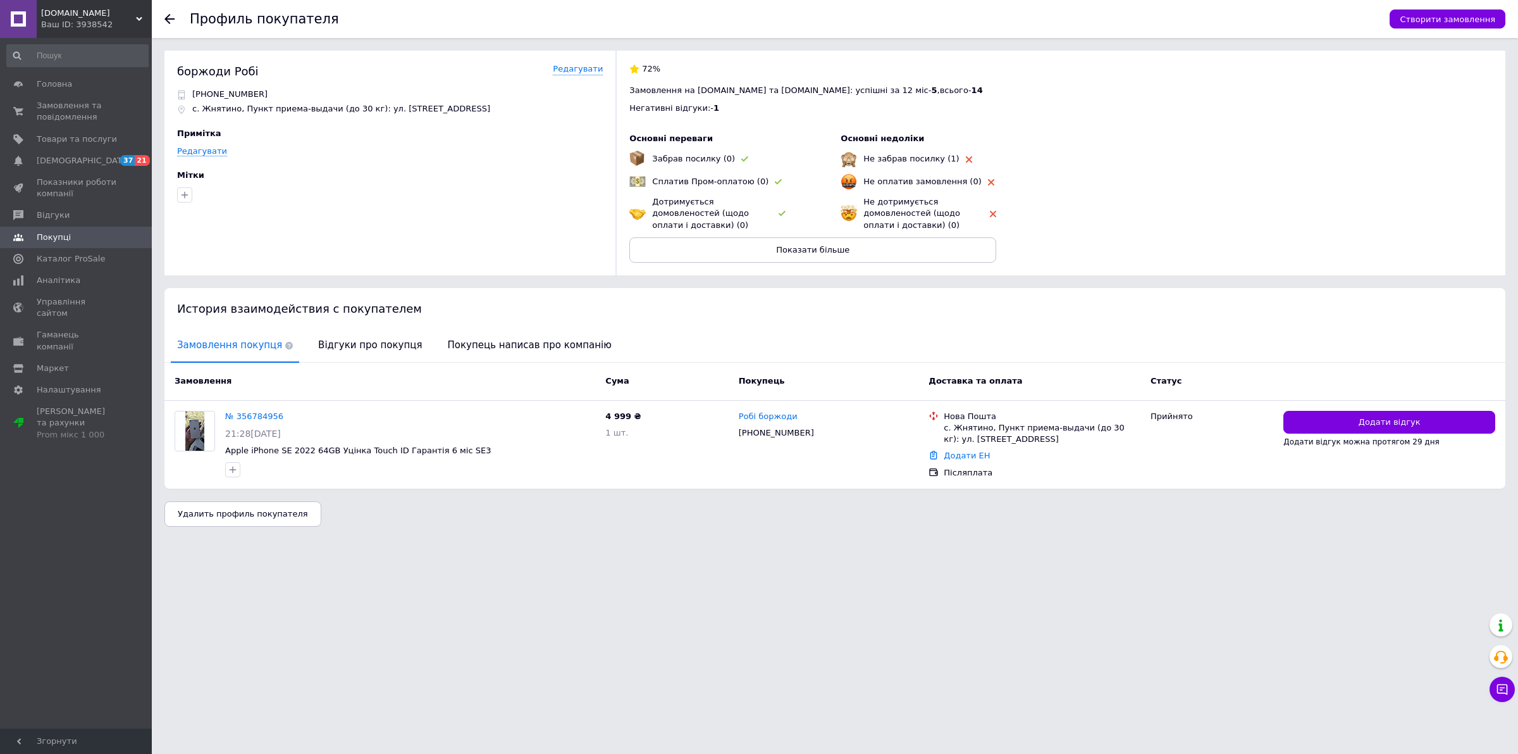
click at [473, 527] on html "[DOMAIN_NAME] Ваш ID: 3938542 Сайт [DOMAIN_NAME] Кабінет покупця Перевірити ста…" at bounding box center [759, 269] width 1518 height 539
click at [51, 120] on span "Замовлення та повідомлення" at bounding box center [77, 111] width 80 height 23
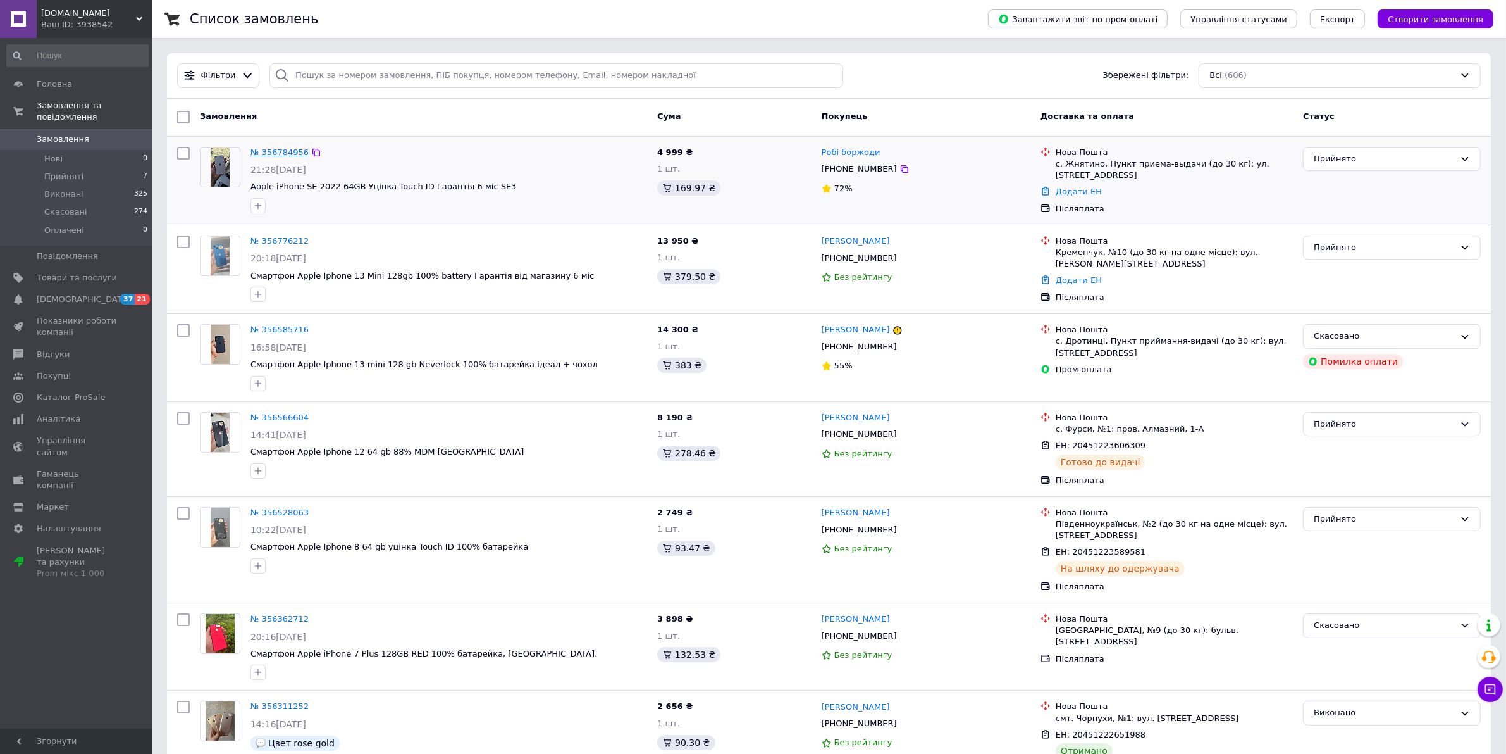
click at [272, 152] on link "№ 356784956" at bounding box center [280, 151] width 58 height 9
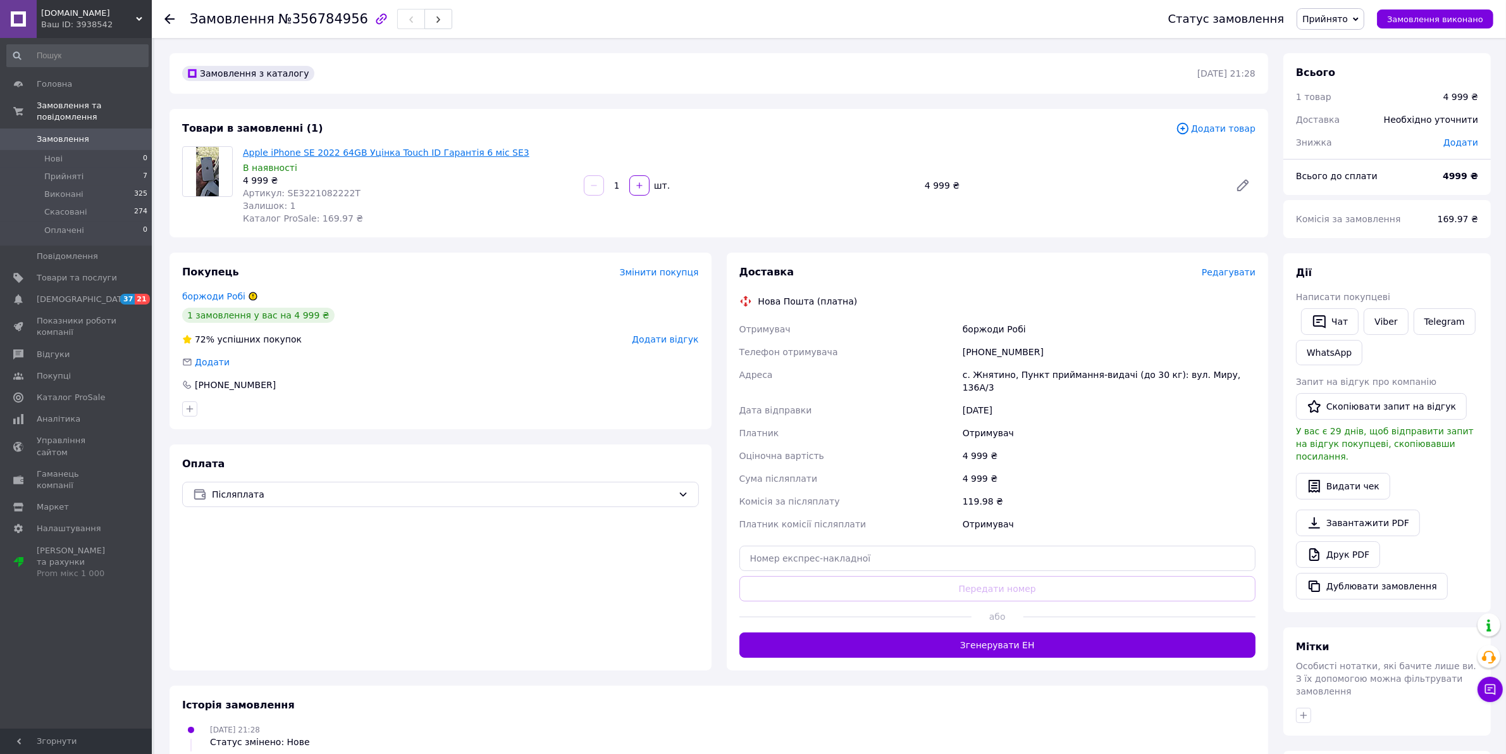
click at [418, 153] on link "Apple iPhone SE 2022 64GB Уцінка Touch ID Гарантія 6 міс SE3" at bounding box center [386, 152] width 287 height 10
click at [54, 133] on span "Замовлення" at bounding box center [63, 138] width 53 height 11
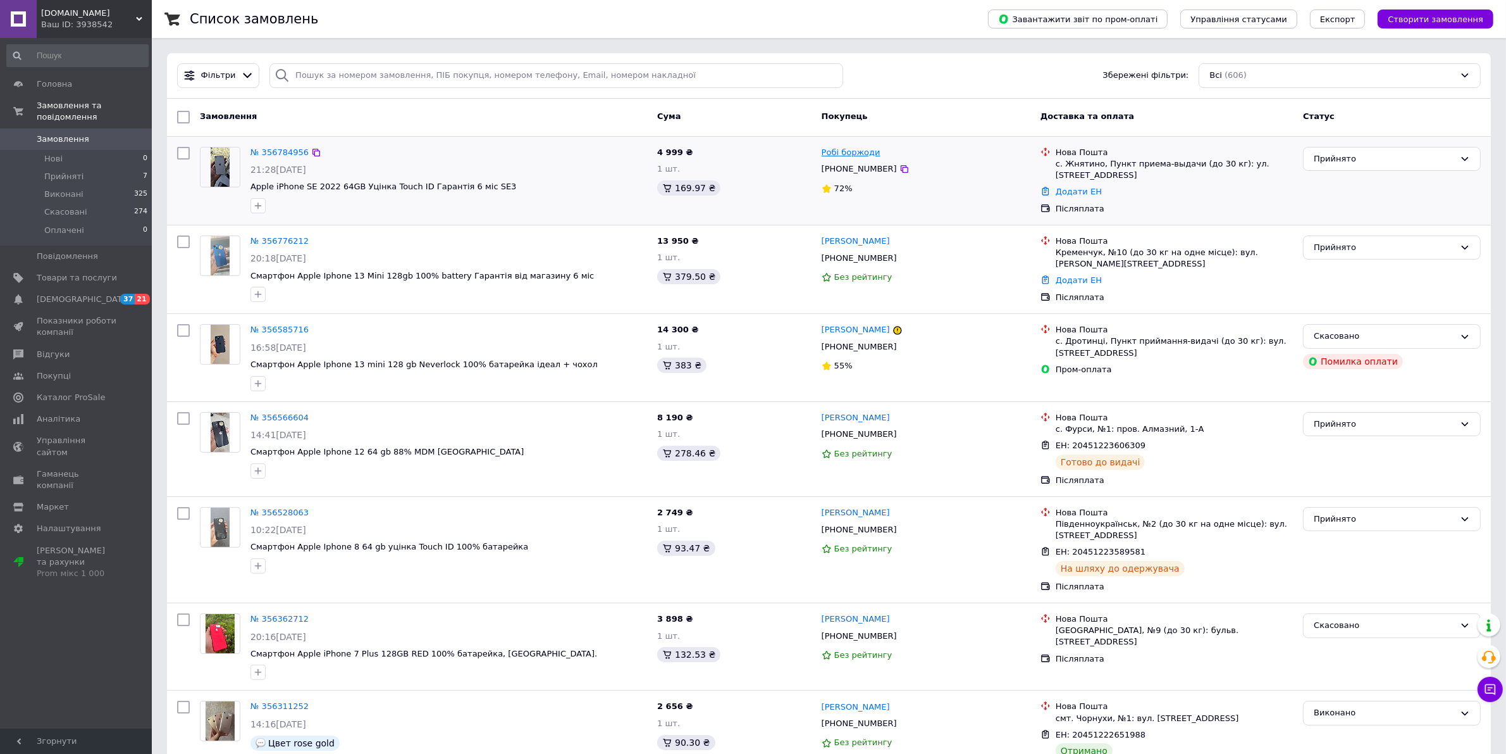
click at [845, 153] on link "Робі боржоди" at bounding box center [851, 153] width 59 height 12
click at [71, 315] on span "Показники роботи компанії" at bounding box center [77, 326] width 80 height 23
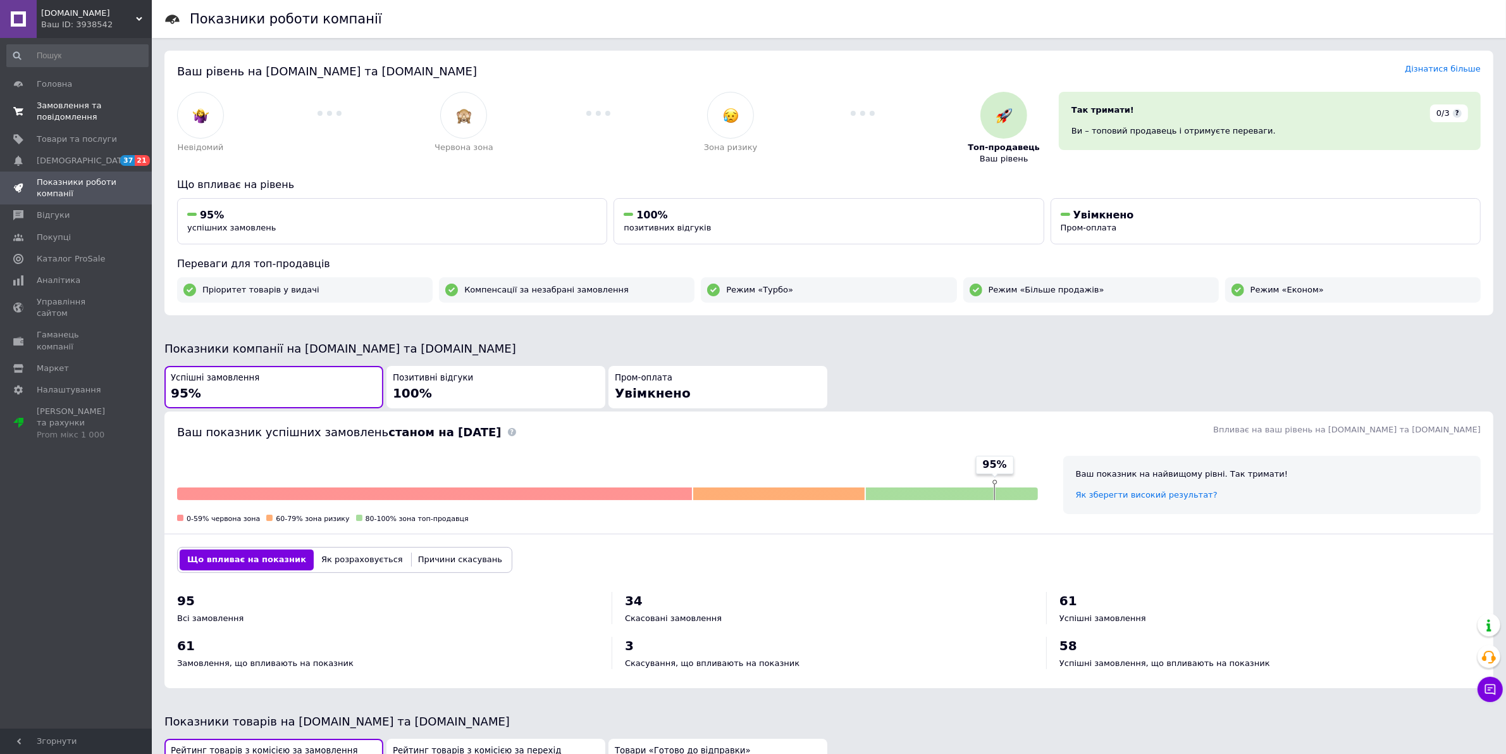
click at [52, 116] on span "Замовлення та повідомлення" at bounding box center [77, 111] width 80 height 23
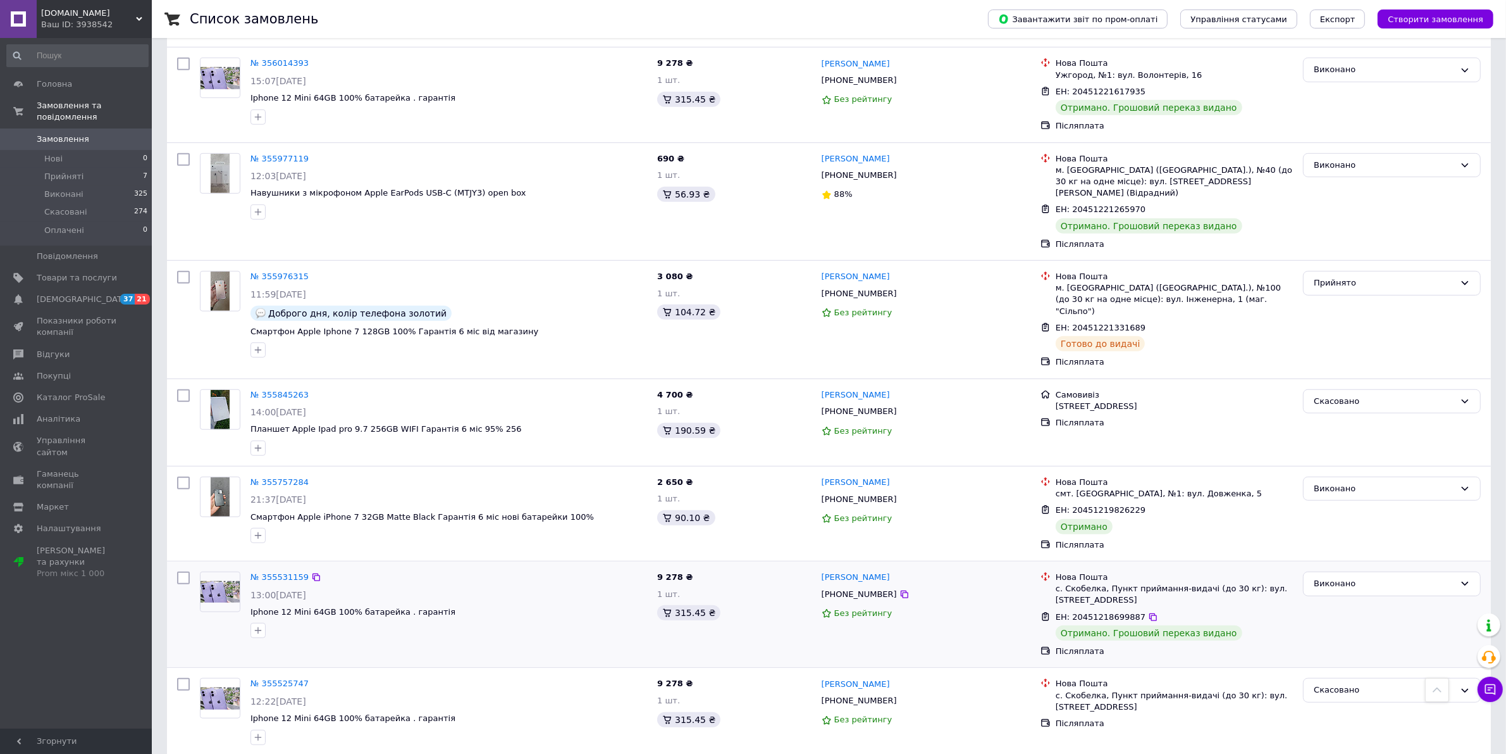
scroll to position [1107, 0]
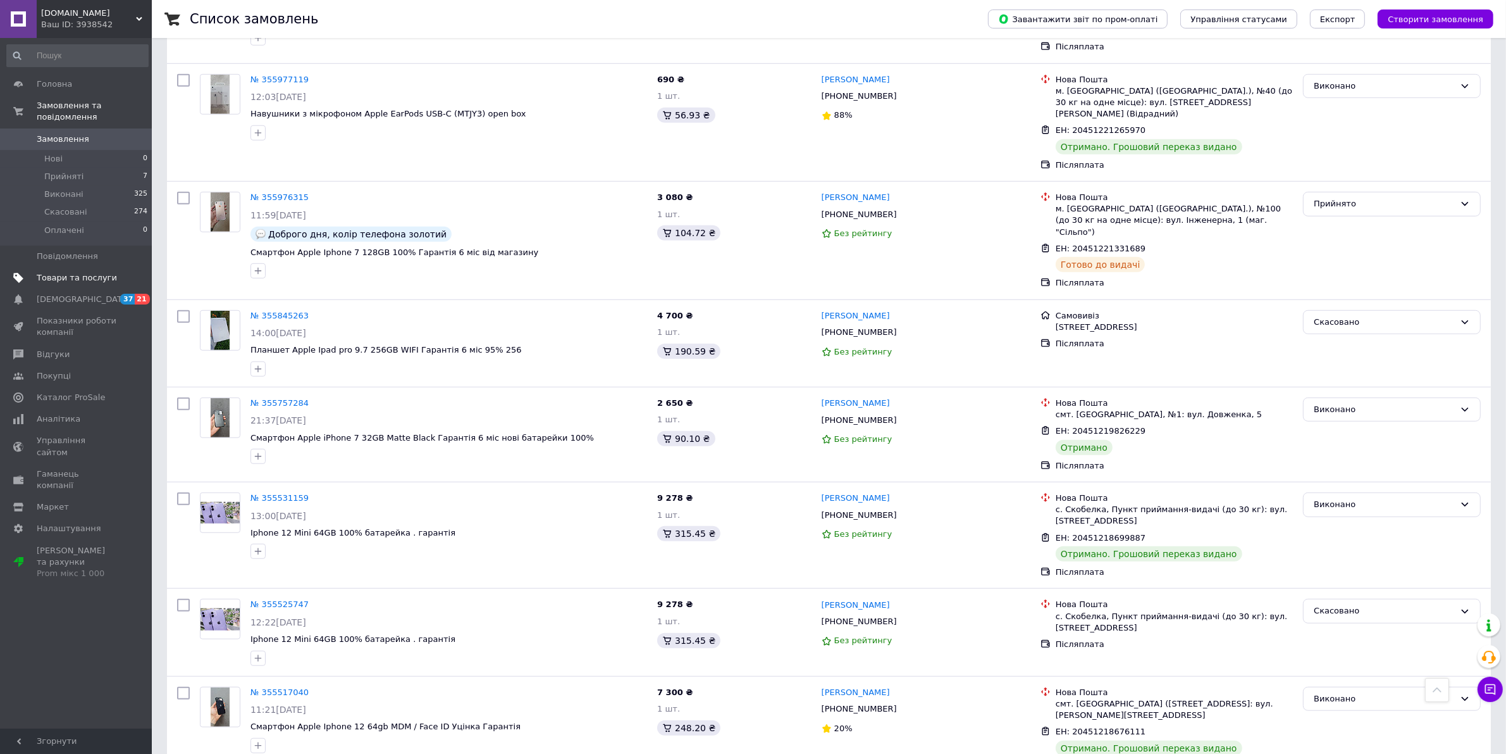
click at [53, 272] on span "Товари та послуги" at bounding box center [77, 277] width 80 height 11
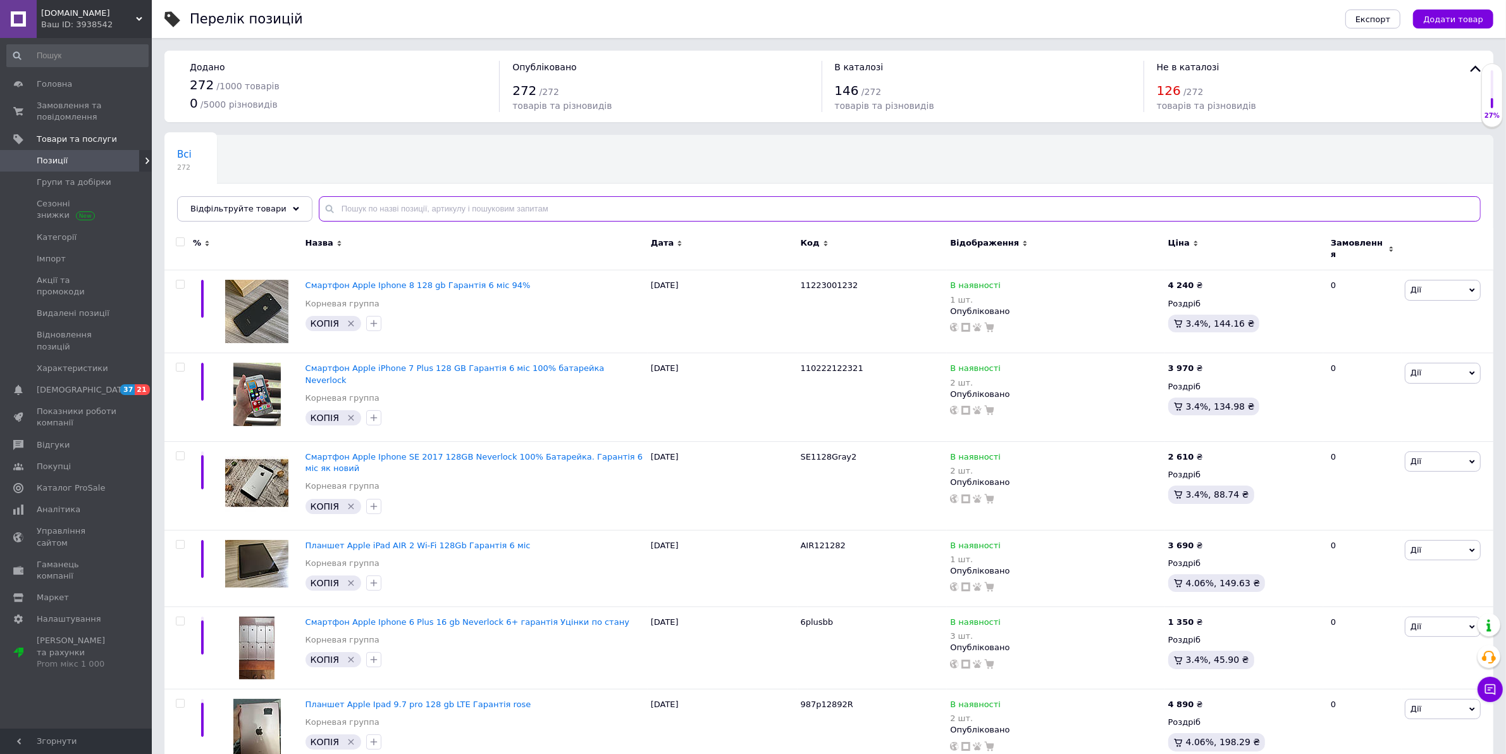
click at [432, 209] on input "text" at bounding box center [900, 208] width 1162 height 25
type input "12 64"
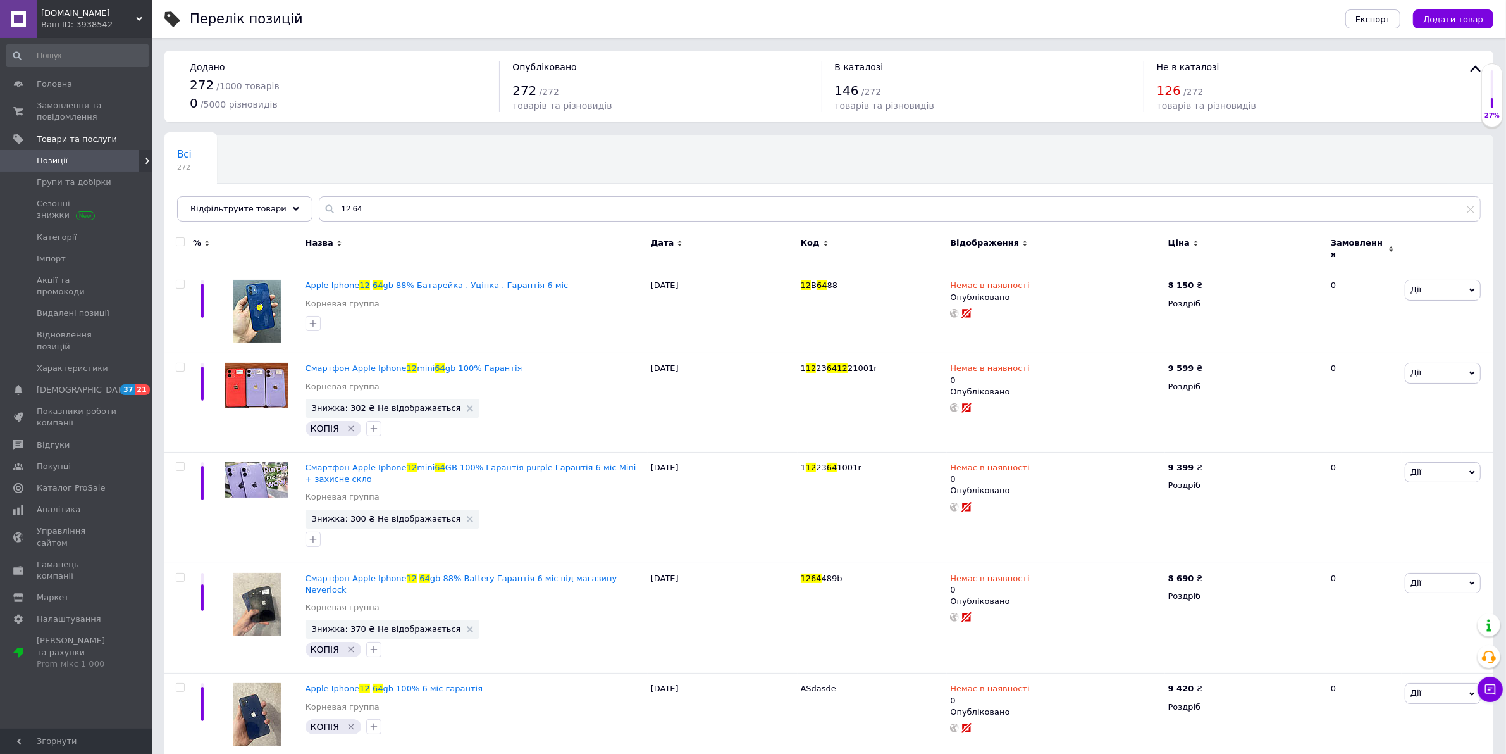
click at [992, 242] on span "Відображення" at bounding box center [984, 242] width 69 height 11
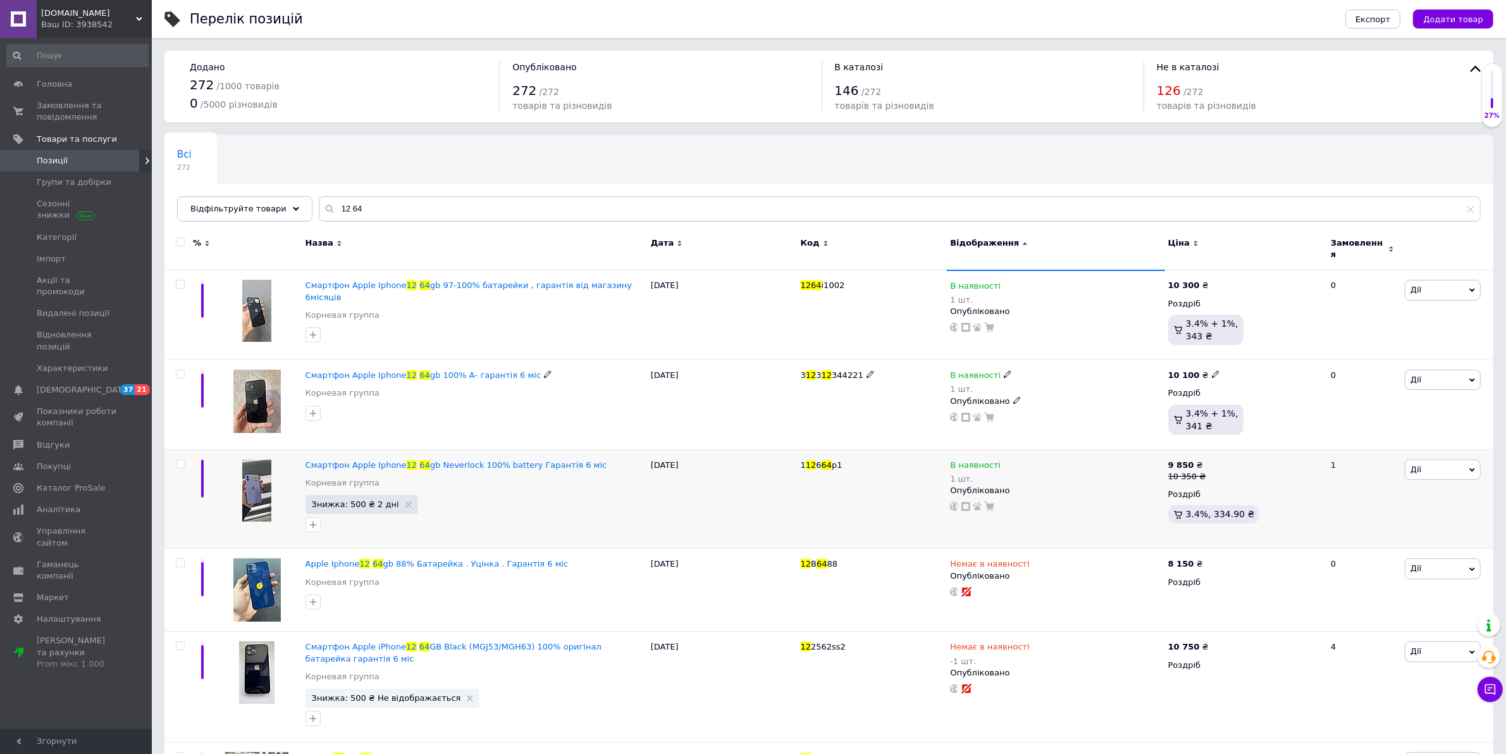
scroll to position [79, 0]
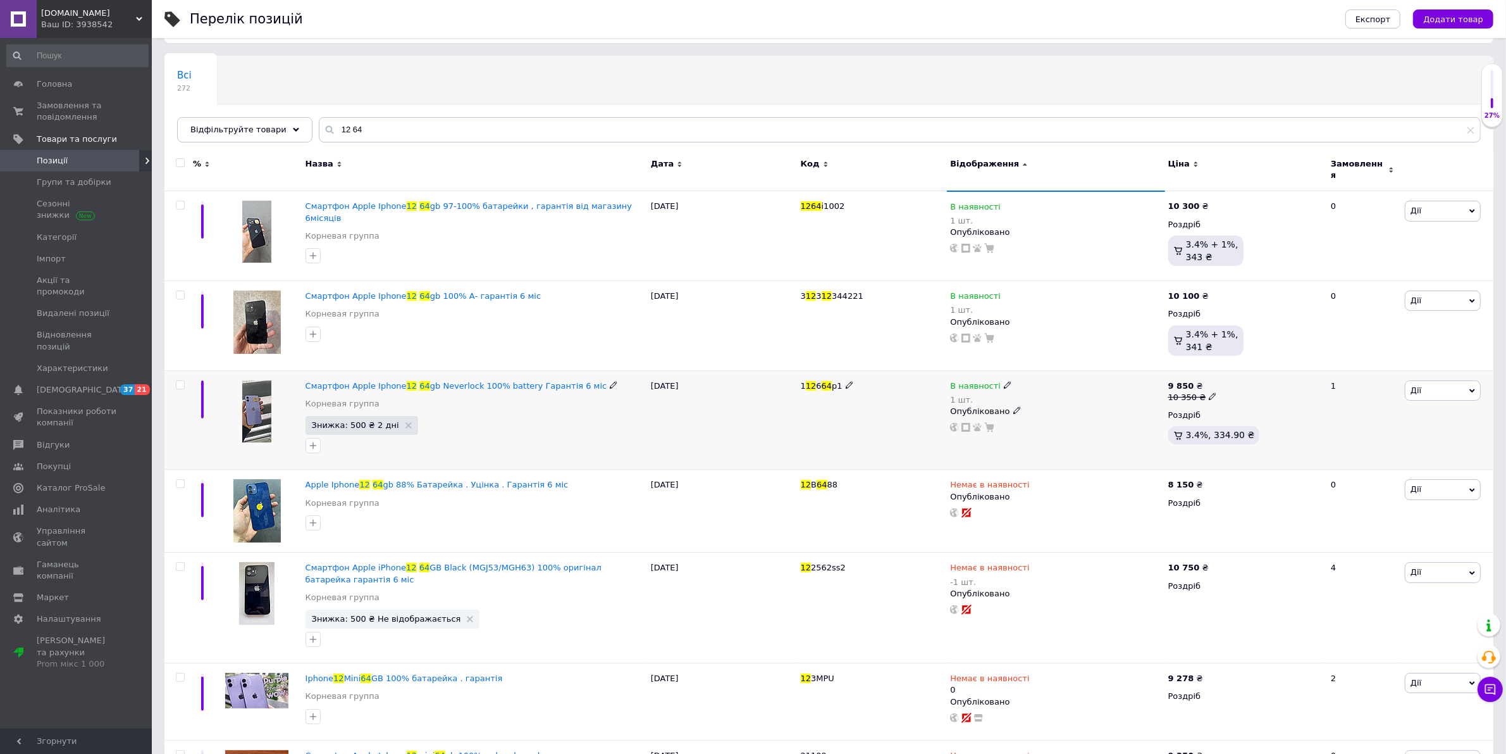
click at [1209, 392] on icon at bounding box center [1213, 396] width 8 height 8
click at [1243, 368] on input "10350" at bounding box center [1268, 376] width 96 height 25
type input "10450"
click at [1275, 84] on div "Всі 272 Ok Відфільтровано... Зберегти" at bounding box center [828, 105] width 1329 height 104
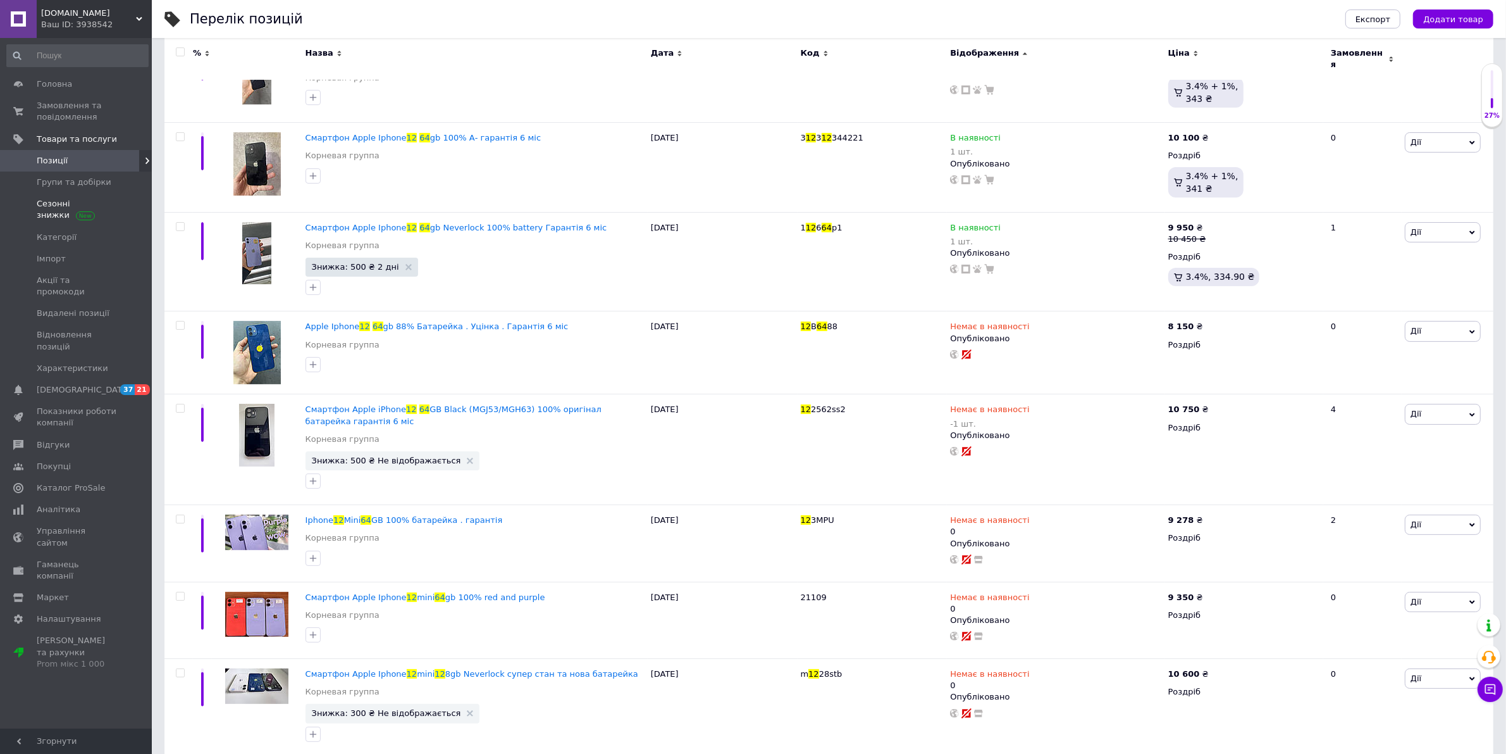
scroll to position [158, 0]
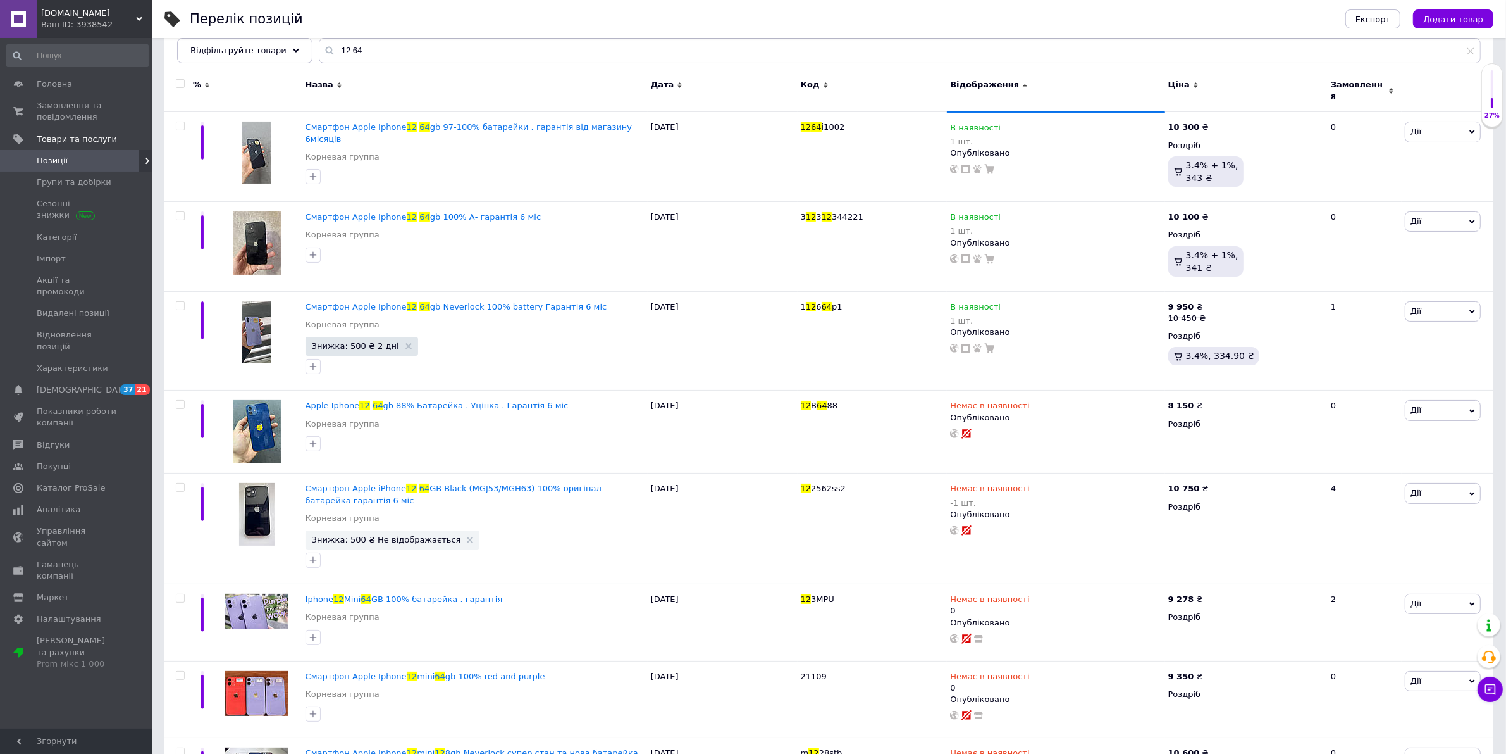
click at [73, 161] on span "Позиції" at bounding box center [77, 160] width 80 height 11
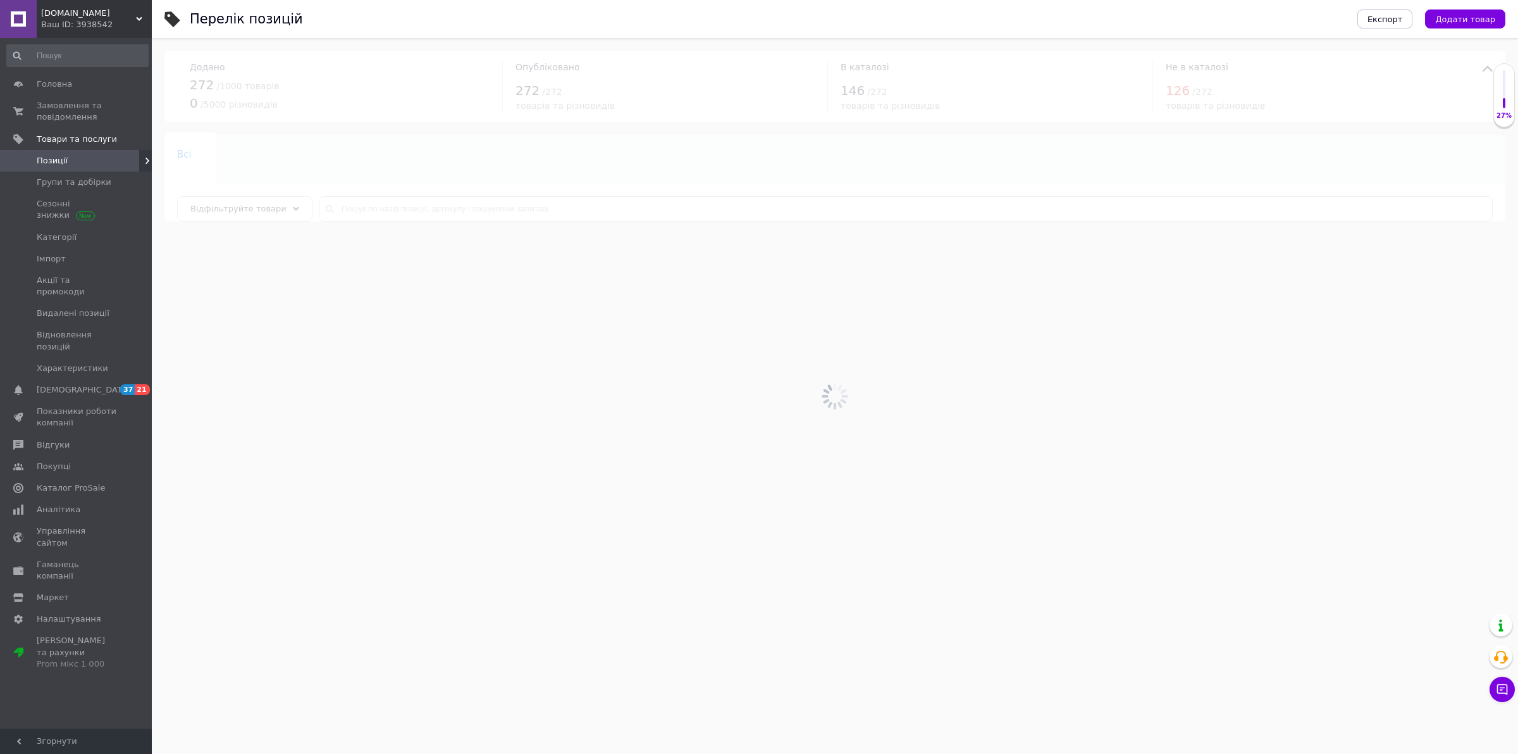
click at [425, 213] on div at bounding box center [835, 396] width 1367 height 716
drag, startPoint x: 430, startPoint y: 207, endPoint x: 390, endPoint y: 214, distance: 40.5
click at [402, 213] on input "text" at bounding box center [900, 208] width 1162 height 25
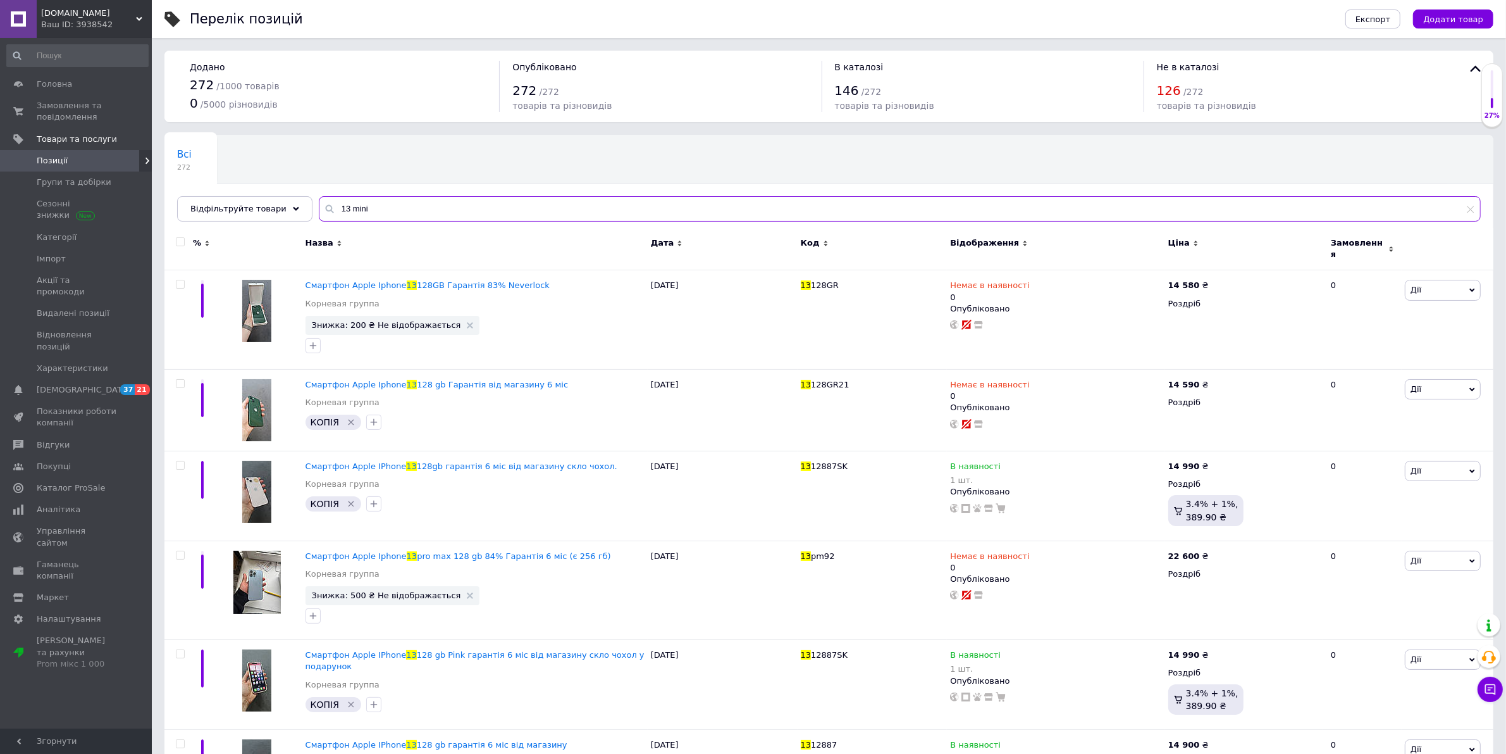
type input "13 mini"
click at [972, 244] on span "Відображення" at bounding box center [984, 242] width 69 height 11
